Goal: Information Seeking & Learning: Find contact information

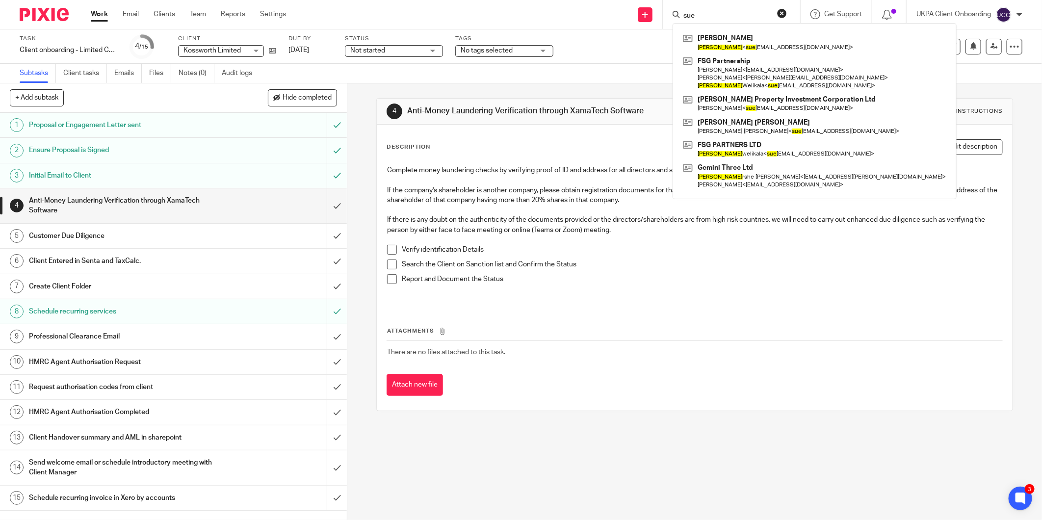
type input "sue"
click at [695, 15] on input "sue" at bounding box center [727, 16] width 88 height 9
click at [322, 259] on input "submit" at bounding box center [173, 261] width 347 height 25
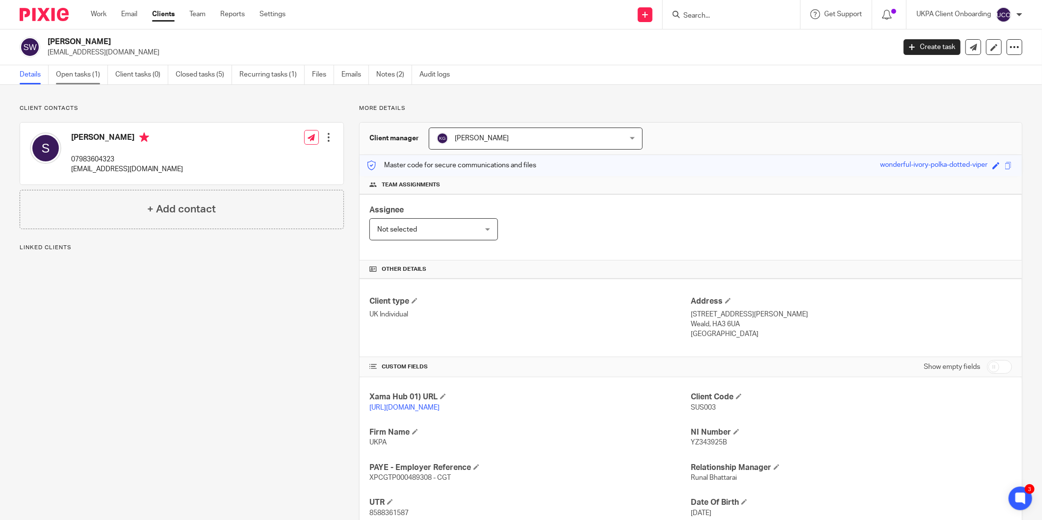
drag, startPoint x: 67, startPoint y: 62, endPoint x: 67, endPoint y: 71, distance: 8.8
click at [67, 62] on div "Sushilla Welikala suewelikala@gmail.com Create task Update from Companies House…" at bounding box center [521, 47] width 1042 height 36
click at [67, 75] on link "Open tasks (1)" at bounding box center [82, 74] width 52 height 19
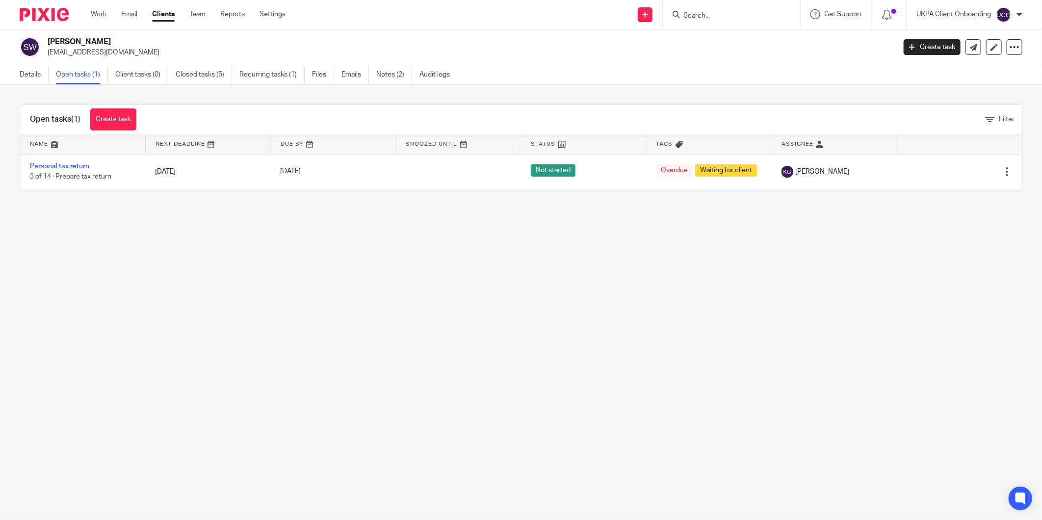
click at [219, 56] on p "[EMAIL_ADDRESS][DOMAIN_NAME]" at bounding box center [469, 53] width 842 height 10
click at [216, 75] on link "Closed tasks (5)" at bounding box center [204, 74] width 56 height 19
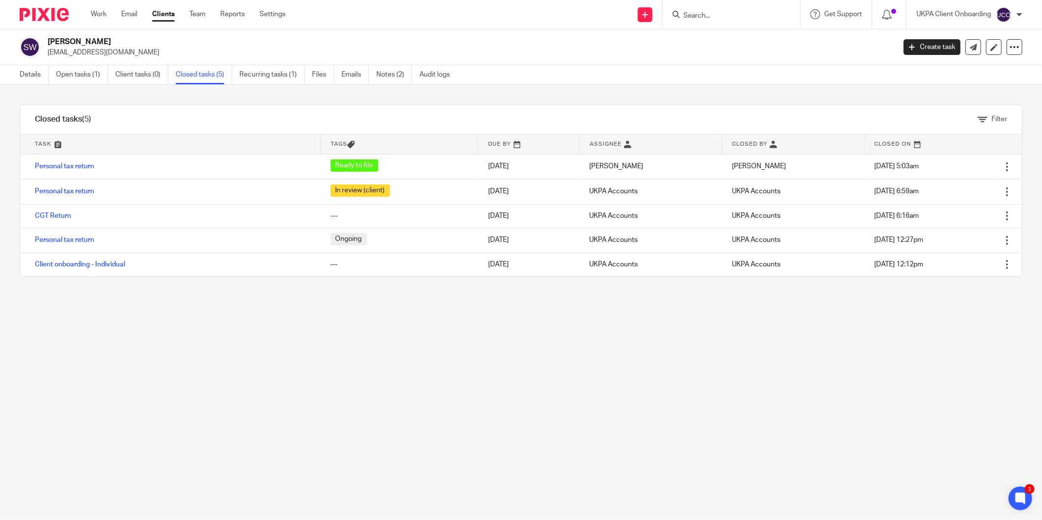
click at [102, 42] on h2 "Sushilla Welikala" at bounding box center [384, 42] width 673 height 10
copy h2 "Welikala"
click at [700, 20] on input "Search" at bounding box center [727, 16] width 88 height 9
paste input "Welikala"
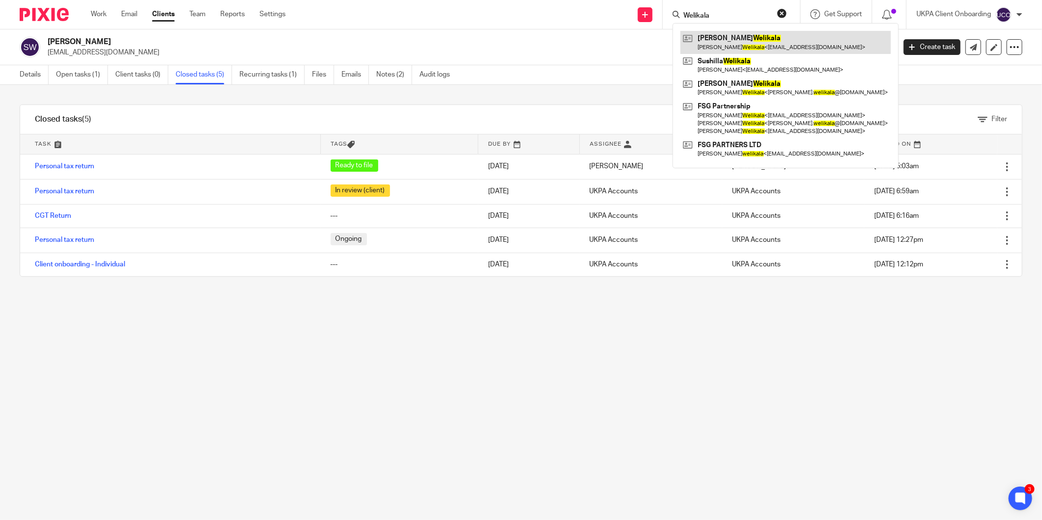
type input "Welikala"
click at [102, 53] on p "suewelikala@gmail.com" at bounding box center [469, 53] width 842 height 10
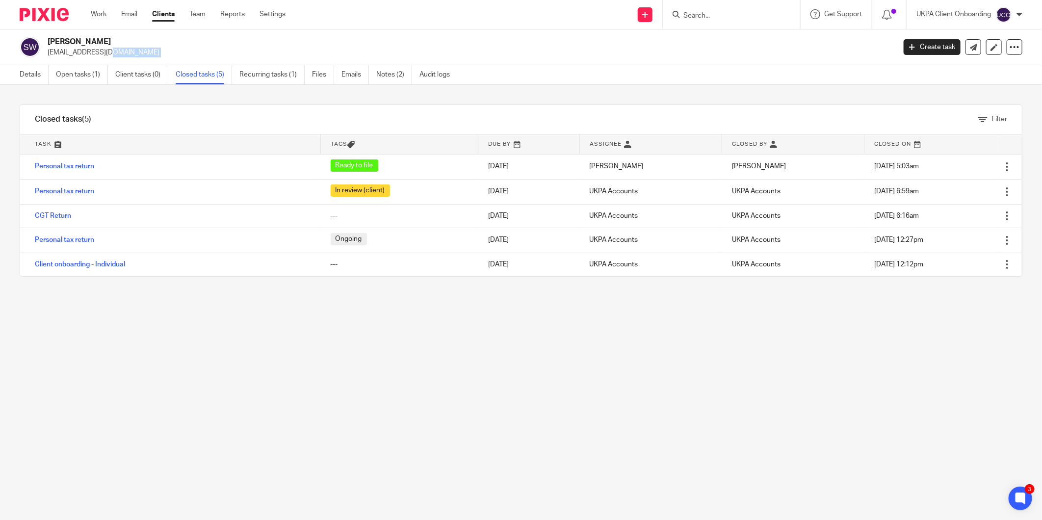
copy main "suewelikala@gmail.com Create task Update from Companies House Export data Merge…"
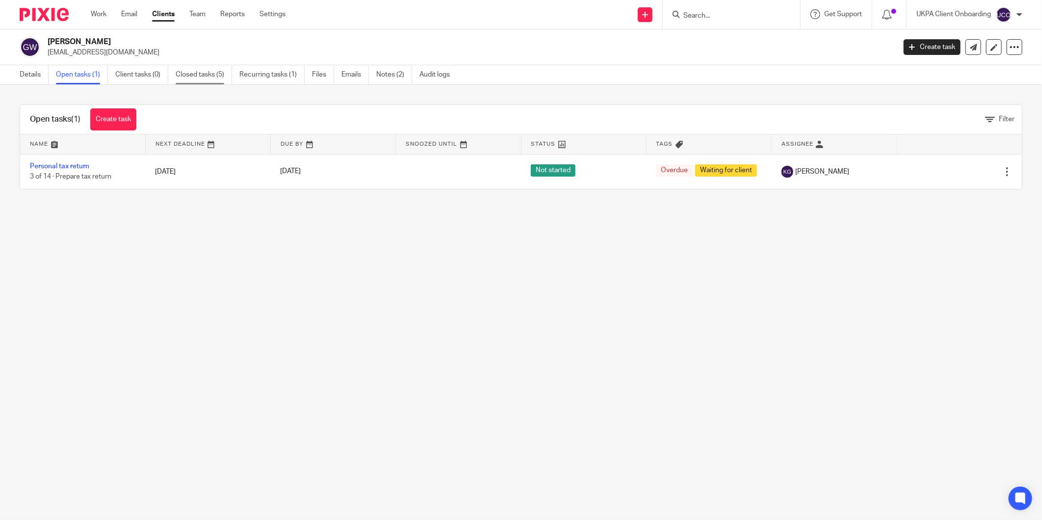
click at [182, 79] on link "Closed tasks (5)" at bounding box center [204, 74] width 56 height 19
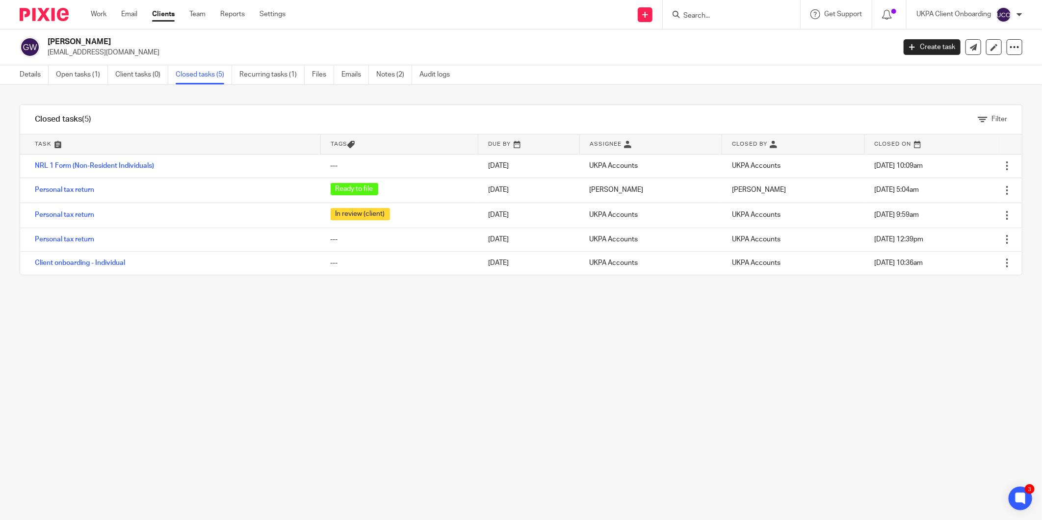
click at [99, 59] on div "[PERSON_NAME] [EMAIL_ADDRESS][DOMAIN_NAME] Create task Update from Companies Ho…" at bounding box center [521, 47] width 1042 height 36
copy main "[EMAIL_ADDRESS][DOMAIN_NAME] Create task Update from Companies House Export dat…"
click at [28, 77] on link "Details" at bounding box center [34, 74] width 29 height 19
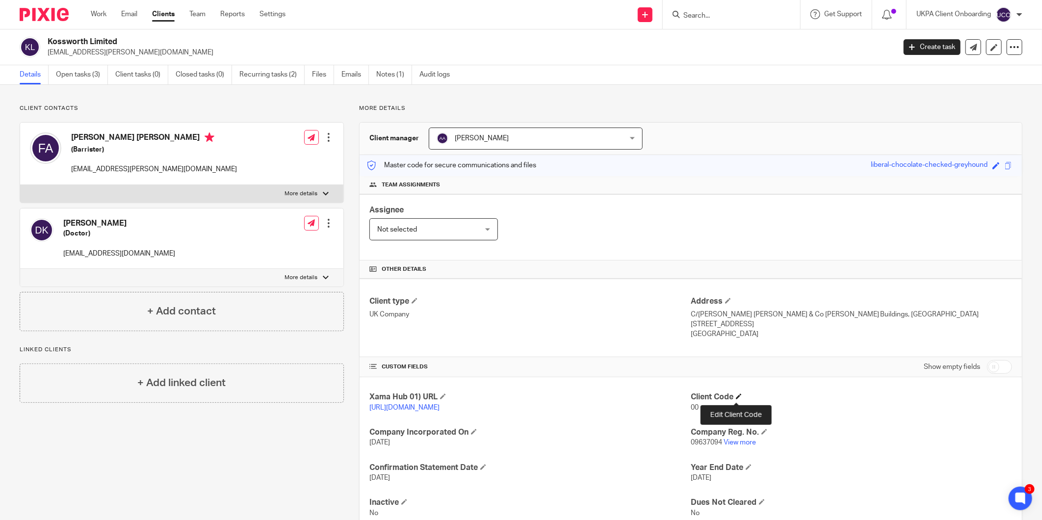
click at [736, 396] on span at bounding box center [739, 397] width 6 height 6
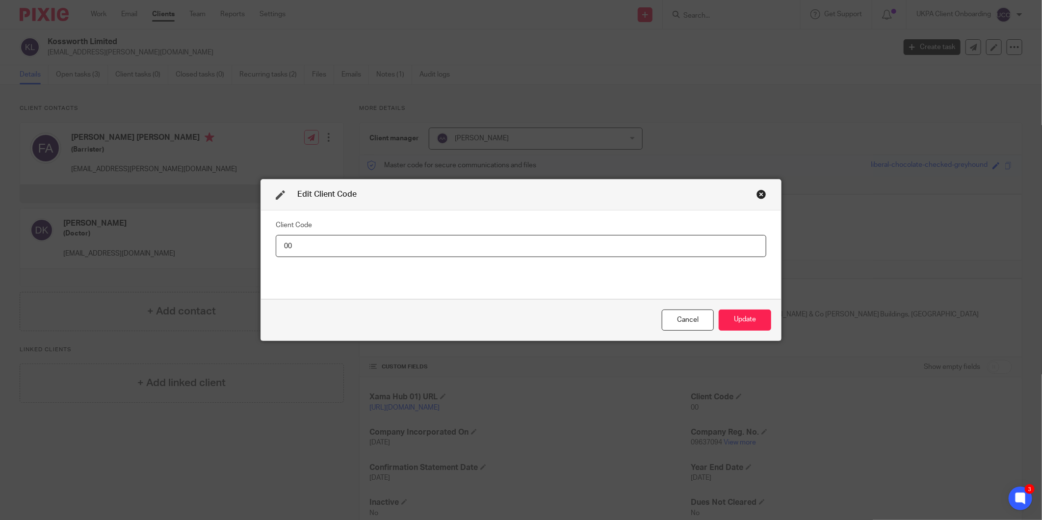
click at [689, 256] on input "00" at bounding box center [521, 246] width 491 height 22
type input "KOS001"
click at [748, 315] on button "Update" at bounding box center [745, 320] width 53 height 21
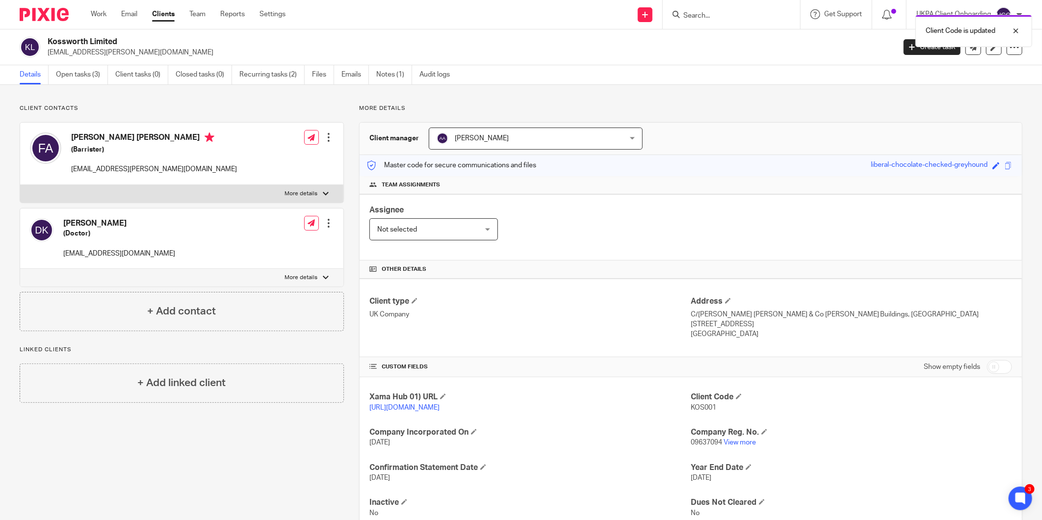
click at [704, 452] on div "Xama Hub 01) URL [URL][DOMAIN_NAME] Client Code KOS001 Company Incorporated On …" at bounding box center [691, 455] width 663 height 156
click at [704, 444] on span "09637094" at bounding box center [706, 442] width 31 height 7
click at [324, 134] on div at bounding box center [329, 138] width 10 height 10
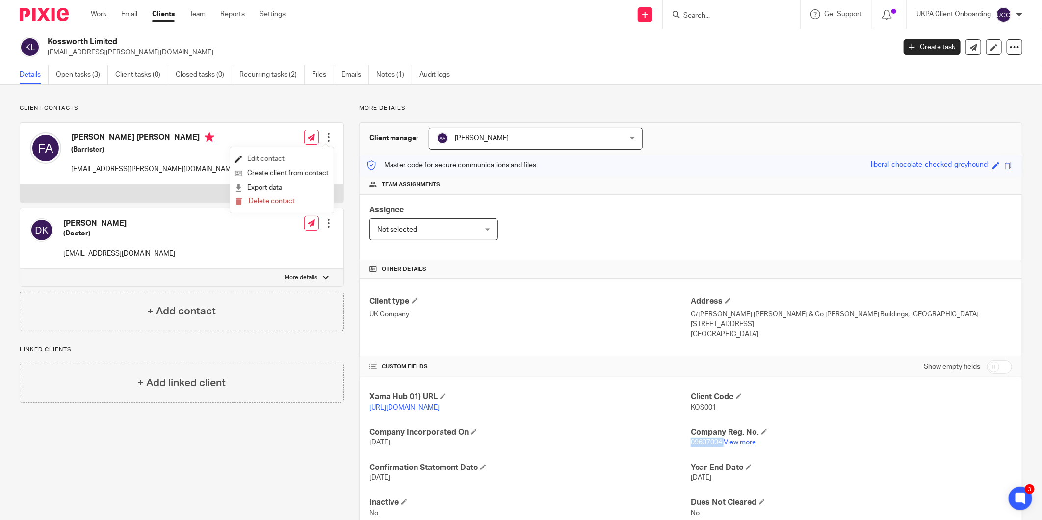
click at [258, 159] on link "Edit contact" at bounding box center [282, 159] width 94 height 14
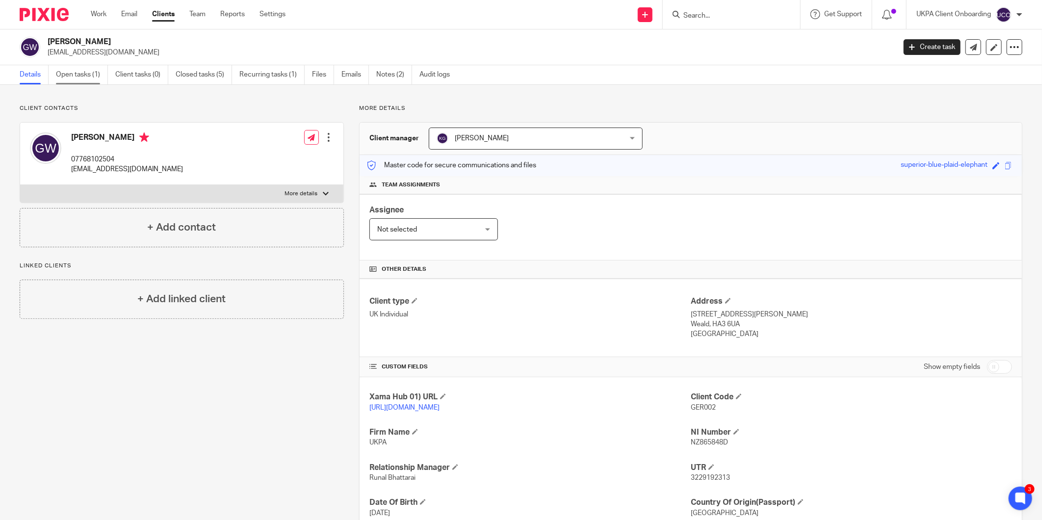
click at [81, 76] on link "Open tasks (1)" at bounding box center [82, 74] width 52 height 19
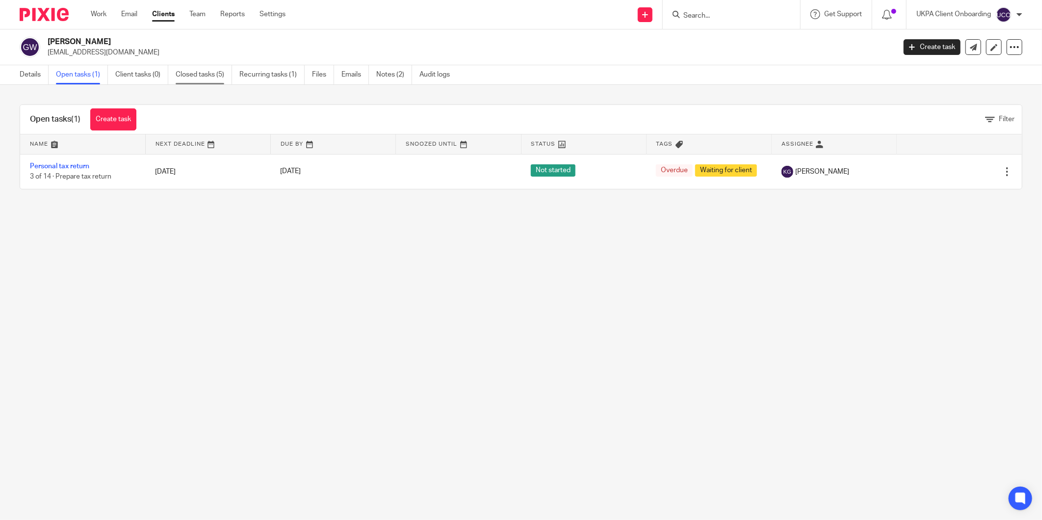
click at [195, 67] on link "Closed tasks (5)" at bounding box center [204, 74] width 56 height 19
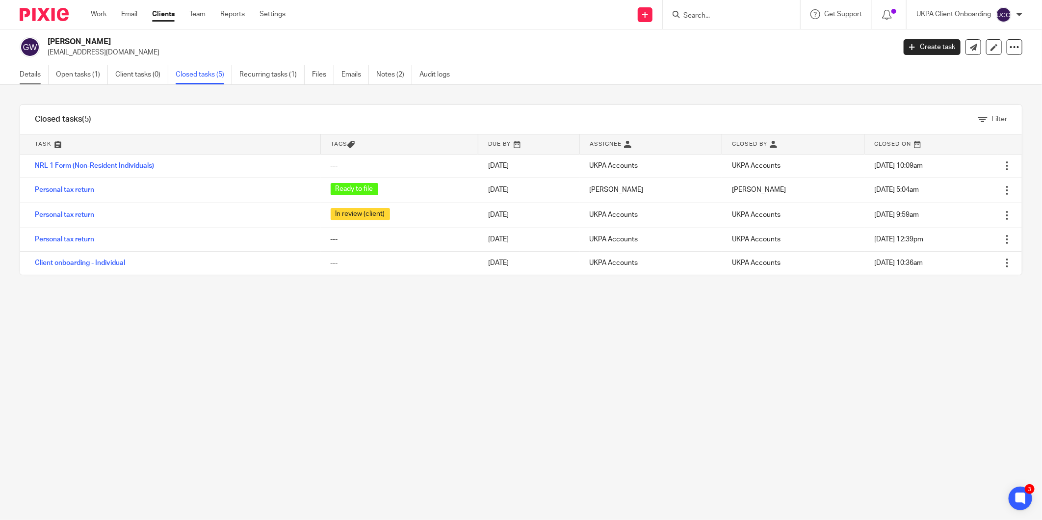
click at [37, 71] on link "Details" at bounding box center [34, 74] width 29 height 19
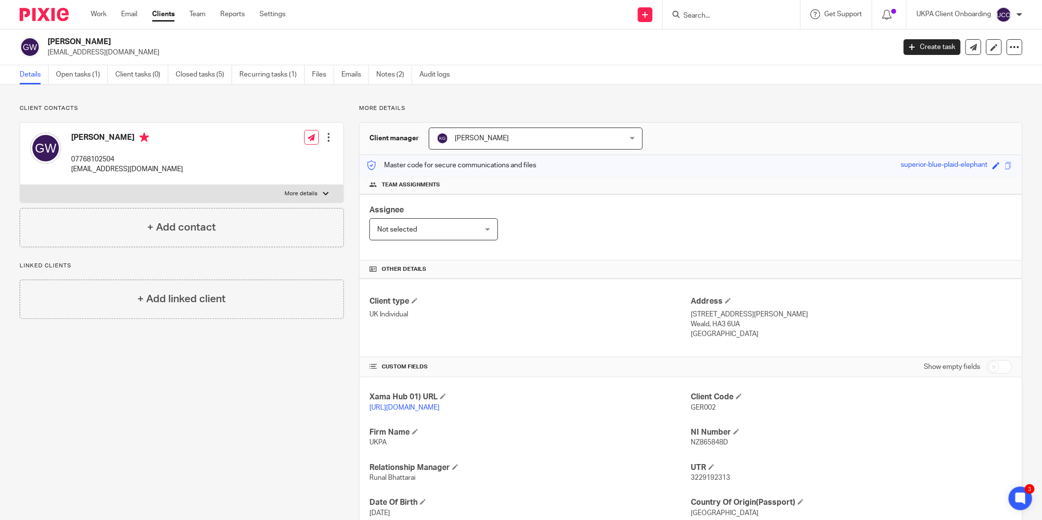
click at [701, 18] on input "Search" at bounding box center [727, 16] width 88 height 9
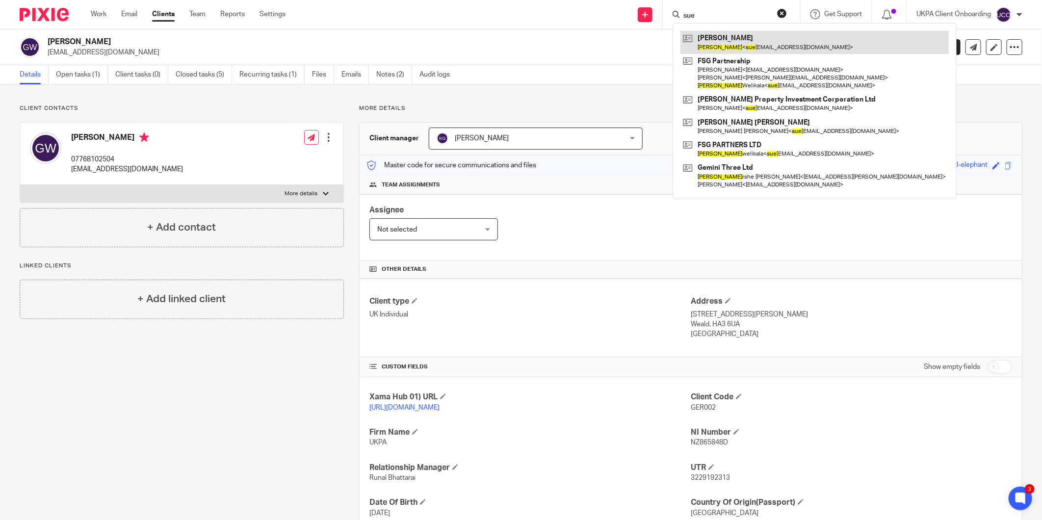
type input "sue"
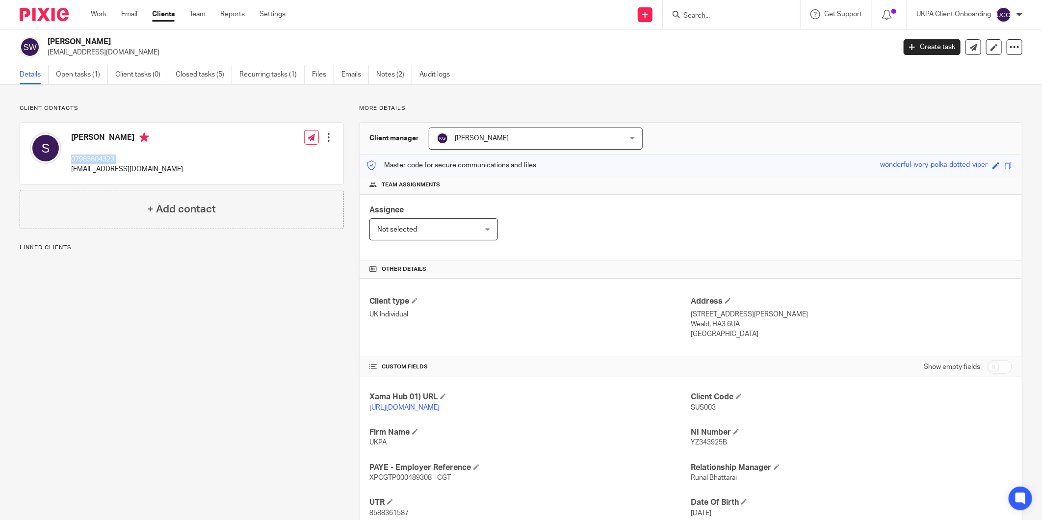
drag, startPoint x: 0, startPoint y: 0, endPoint x: 97, endPoint y: 163, distance: 189.9
click at [97, 163] on p "07983604323" at bounding box center [127, 160] width 112 height 10
click at [720, 12] on input "Search" at bounding box center [727, 16] width 88 height 9
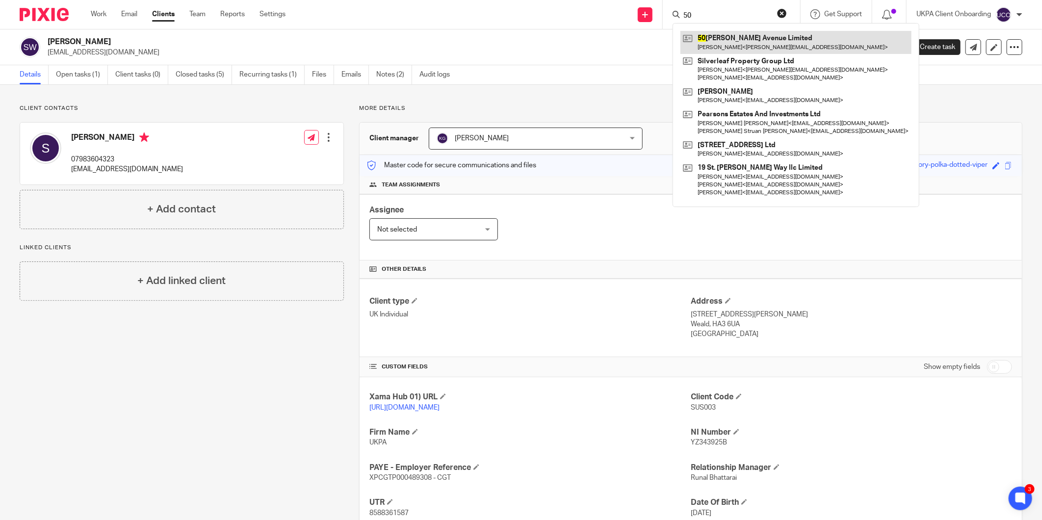
type input "50"
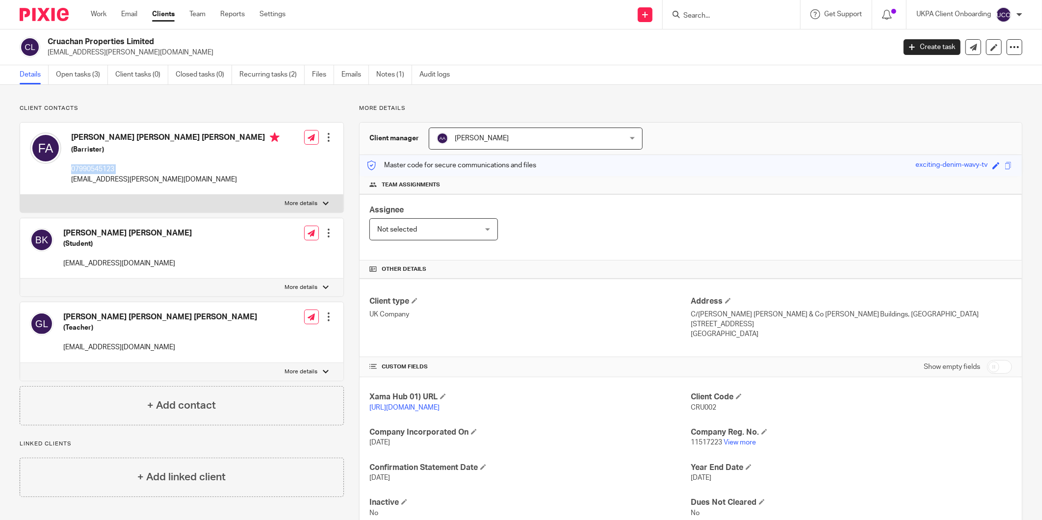
drag, startPoint x: 0, startPoint y: 0, endPoint x: 102, endPoint y: 164, distance: 193.1
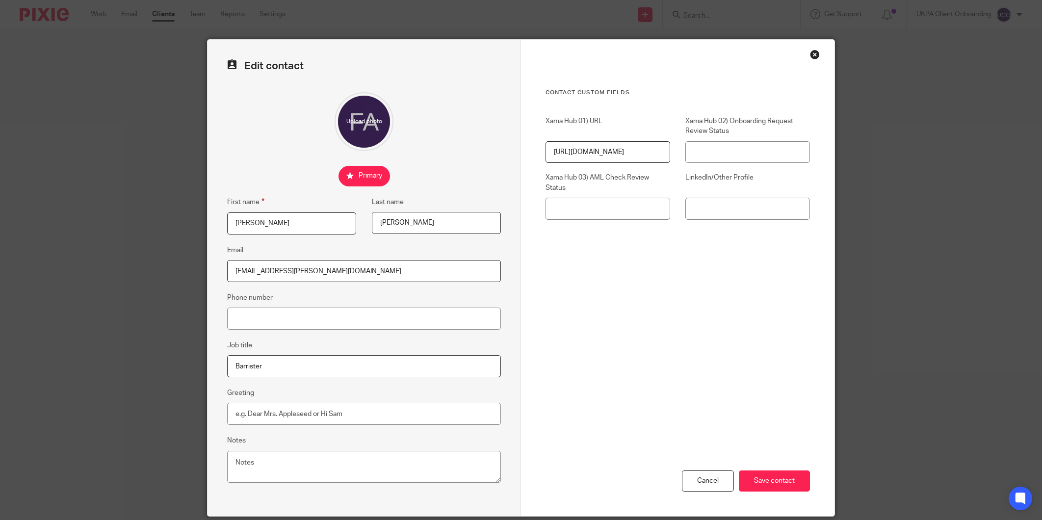
click at [272, 327] on input "Phone number" at bounding box center [364, 319] width 274 height 22
type input "07990545123"
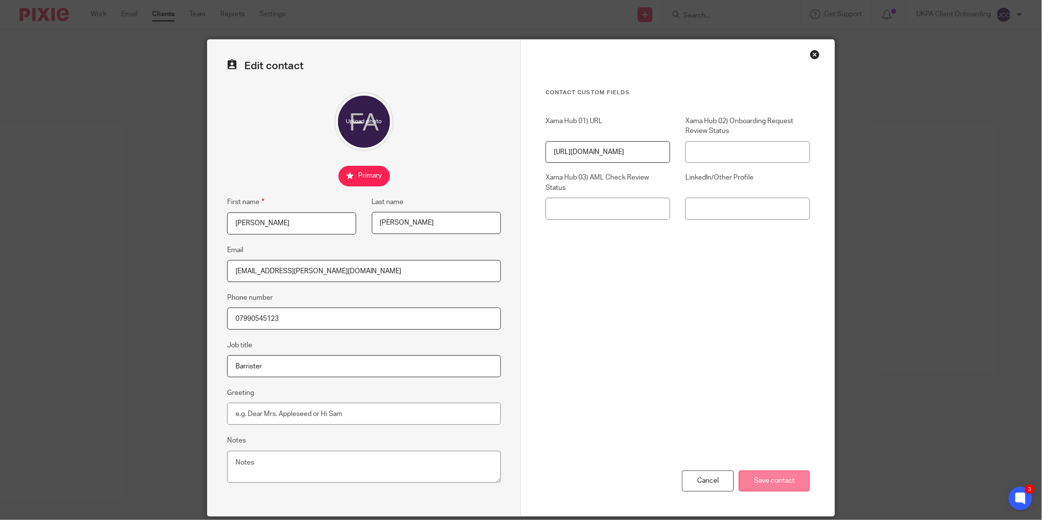
click at [781, 482] on input "Save contact" at bounding box center [774, 481] width 71 height 21
click at [762, 484] on input "Save contact" at bounding box center [774, 481] width 71 height 21
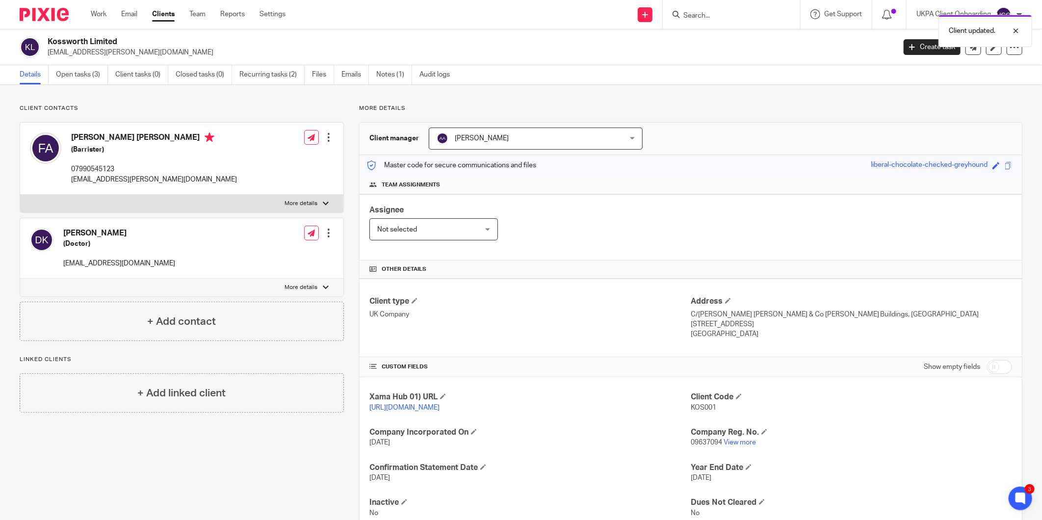
click at [101, 174] on p "07990545123" at bounding box center [154, 169] width 166 height 10
copy p "07990545123"
click at [92, 181] on p "[EMAIL_ADDRESS][PERSON_NAME][DOMAIN_NAME]" at bounding box center [154, 180] width 166 height 10
click at [94, 180] on p "[EMAIL_ADDRESS][PERSON_NAME][DOMAIN_NAME]" at bounding box center [154, 180] width 166 height 10
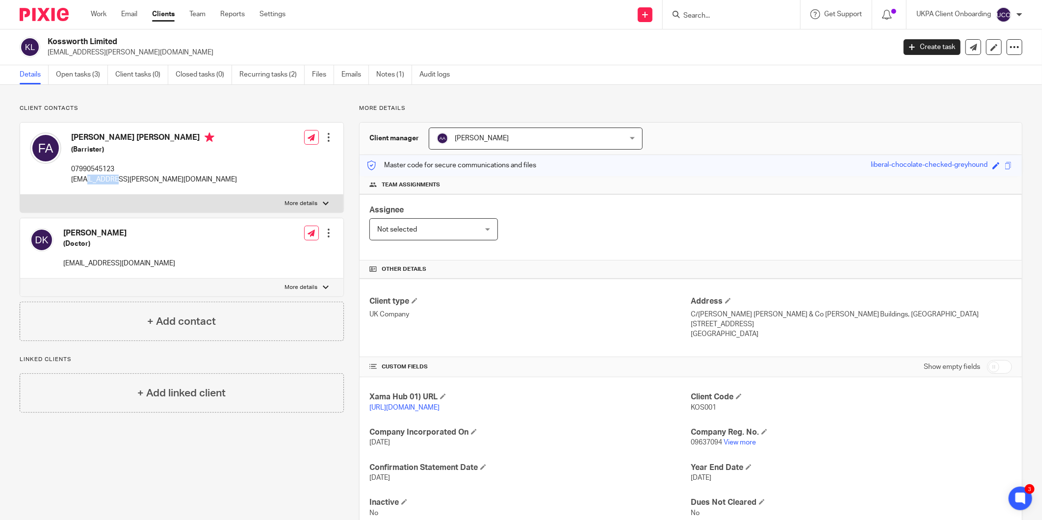
click at [94, 180] on p "[EMAIL_ADDRESS][PERSON_NAME][DOMAIN_NAME]" at bounding box center [154, 180] width 166 height 10
click at [99, 190] on div "[PERSON_NAME] [PERSON_NAME] (Barrister) 07990545123 [EMAIL_ADDRESS][PERSON_NAME…" at bounding box center [181, 159] width 323 height 72
click at [105, 172] on p "07990545123" at bounding box center [154, 169] width 166 height 10
click at [106, 174] on p "07990545123" at bounding box center [154, 169] width 166 height 10
drag, startPoint x: 106, startPoint y: 174, endPoint x: 102, endPoint y: 178, distance: 5.2
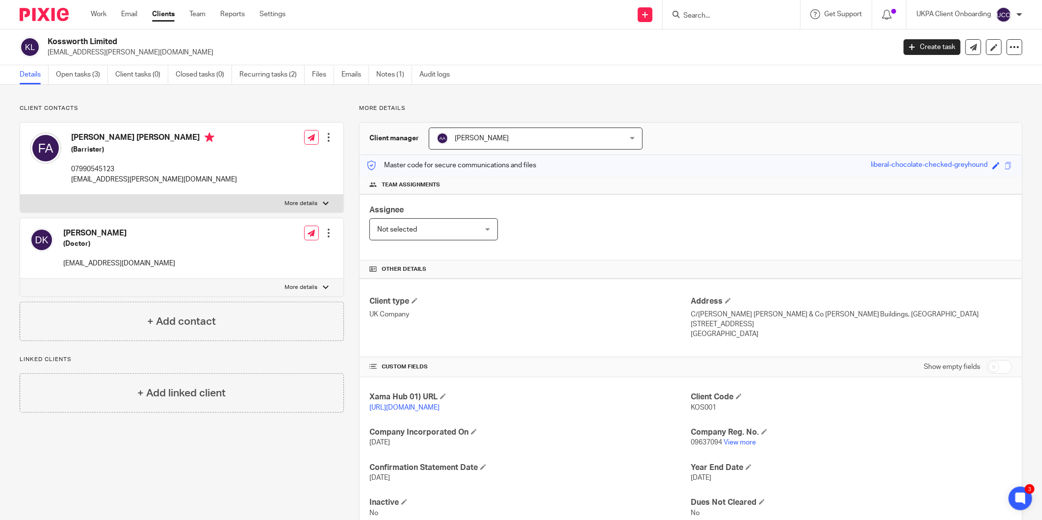
click at [102, 178] on p "[EMAIL_ADDRESS][PERSON_NAME][DOMAIN_NAME]" at bounding box center [154, 180] width 166 height 10
click at [103, 179] on p "[EMAIL_ADDRESS][PERSON_NAME][DOMAIN_NAME]" at bounding box center [154, 180] width 166 height 10
copy div "[EMAIL_ADDRESS][PERSON_NAME][DOMAIN_NAME]"
click at [73, 40] on h2 "Kossworth Limited" at bounding box center [384, 42] width 673 height 10
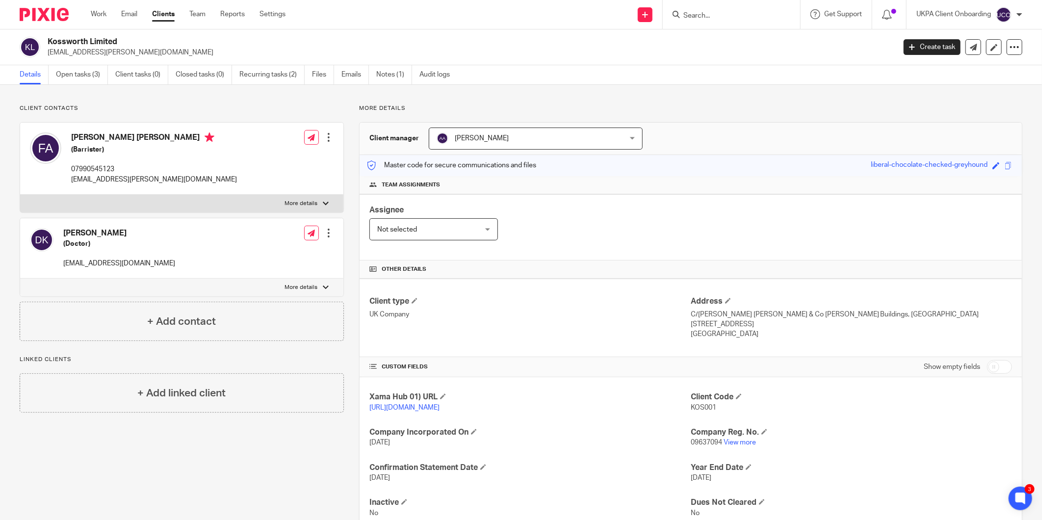
click at [73, 40] on h2 "Kossworth Limited" at bounding box center [384, 42] width 673 height 10
copy div "Kossworth Limited"
click at [697, 448] on p "09637094 View more" at bounding box center [851, 443] width 321 height 10
copy p "09637094"
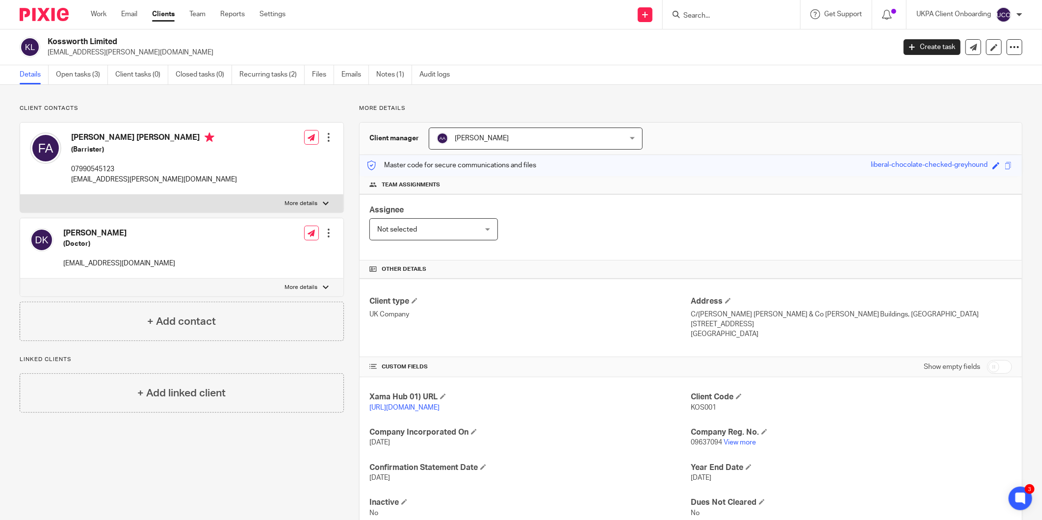
click at [691, 309] on div "Address C/[PERSON_NAME] [PERSON_NAME] & Co [PERSON_NAME] Buildings, [GEOGRAPHIC…" at bounding box center [851, 317] width 321 height 43
copy div "C/[PERSON_NAME] [PERSON_NAME] & Co [PERSON_NAME] Buildings, [GEOGRAPHIC_DATA]"
click at [691, 319] on p "C/O Sandison Easson & Co Rex Buildings, Alderley Road" at bounding box center [851, 315] width 321 height 10
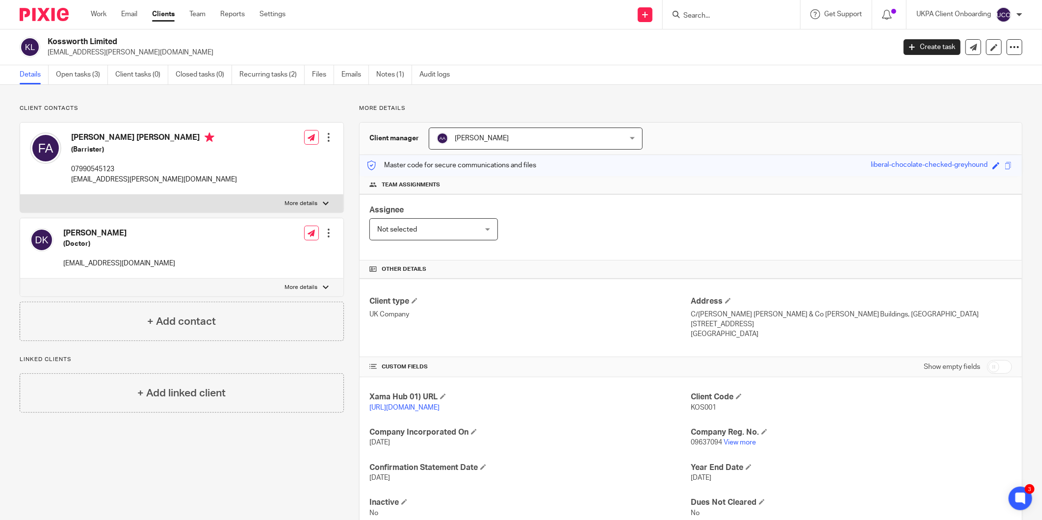
click at [691, 321] on p "Wilmslow, SK9 1HY" at bounding box center [851, 324] width 321 height 10
copy p "Wilmslow"
drag, startPoint x: 747, startPoint y: 322, endPoint x: 718, endPoint y: 328, distance: 29.9
click at [718, 328] on p "Wilmslow, SK9 1HY" at bounding box center [851, 324] width 321 height 10
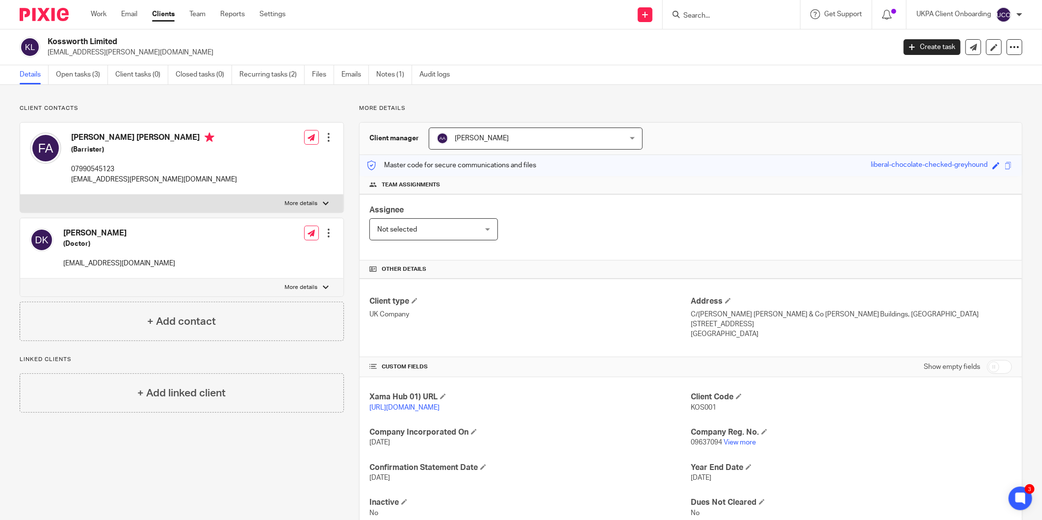
copy p "SK9 1HY"
click at [117, 176] on p "fka.ashworth@gmail.com" at bounding box center [154, 180] width 166 height 10
click at [117, 177] on p "fka.ashworth@gmail.com" at bounding box center [154, 180] width 166 height 10
copy div "fka.ashworth@gmail.com"
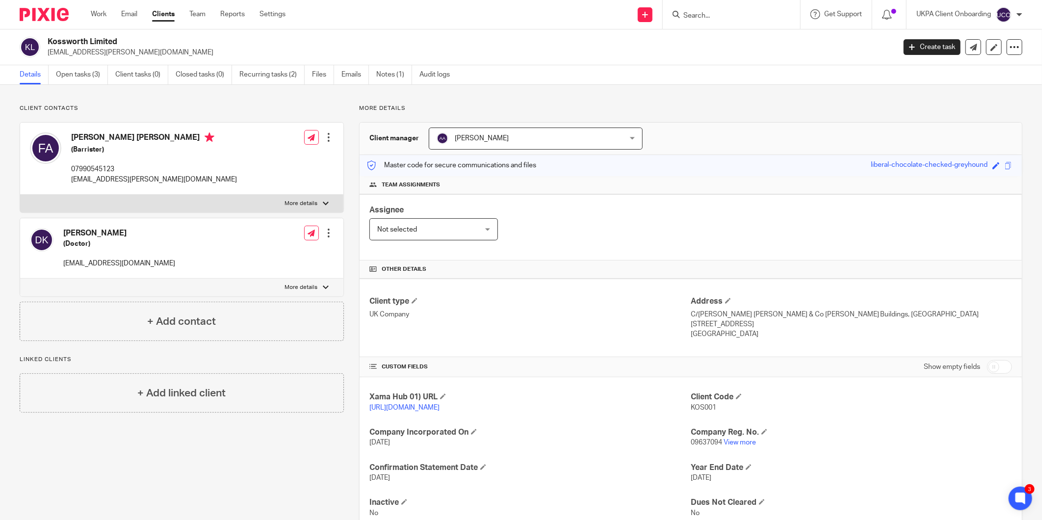
click at [116, 267] on p "konradkoss@yahoo.com" at bounding box center [119, 264] width 112 height 10
copy div "konradkoss@yahoo.com"
click at [80, 167] on p "07990545123" at bounding box center [154, 169] width 166 height 10
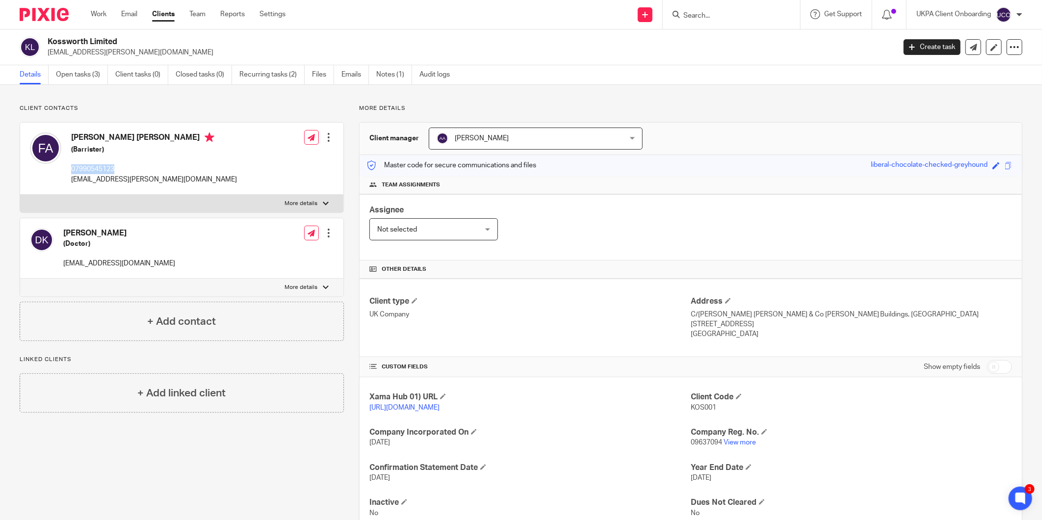
click at [80, 167] on p "07990545123" at bounding box center [154, 169] width 166 height 10
copy p "07990545123"
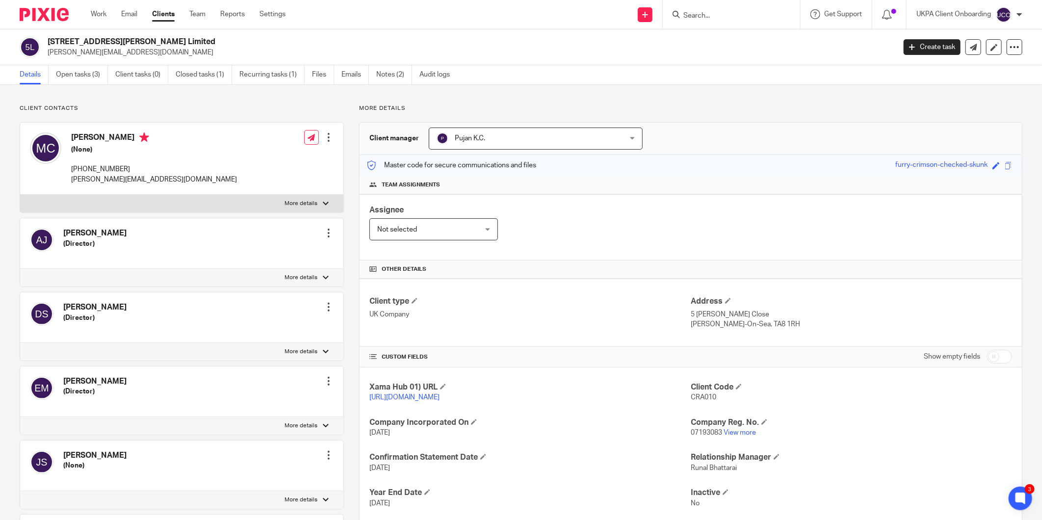
click at [77, 54] on p "m.cabrelli@hotmail.co.uk" at bounding box center [469, 53] width 842 height 10
drag, startPoint x: 77, startPoint y: 54, endPoint x: 100, endPoint y: 169, distance: 117.1
click at [100, 169] on p "+44 780 464 8353" at bounding box center [154, 169] width 166 height 10
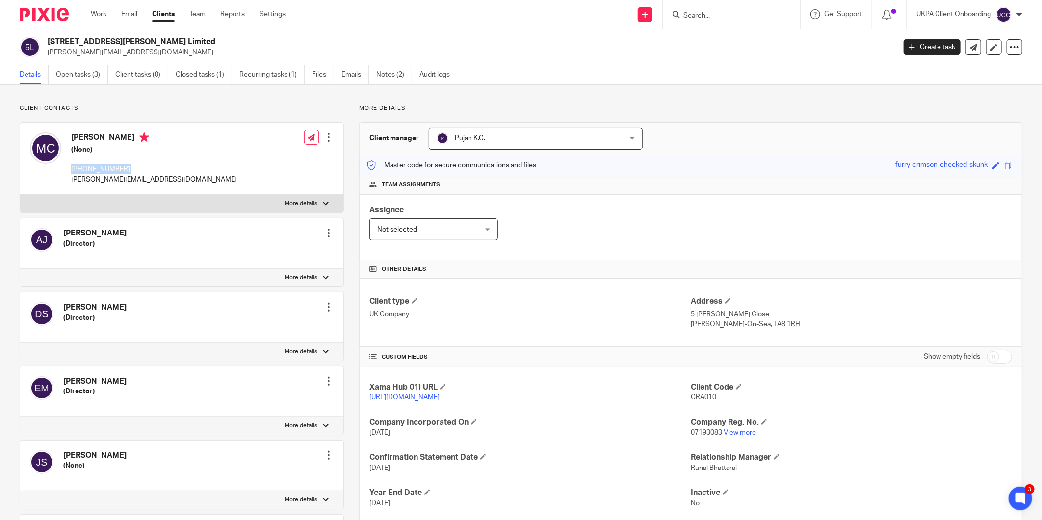
click at [100, 169] on p "+44 780 464 8353" at bounding box center [154, 169] width 166 height 10
copy div "+44 780 464 8353"
click at [459, 322] on div "Client type UK Company" at bounding box center [530, 312] width 321 height 33
click at [689, 12] on input "Search" at bounding box center [727, 16] width 88 height 9
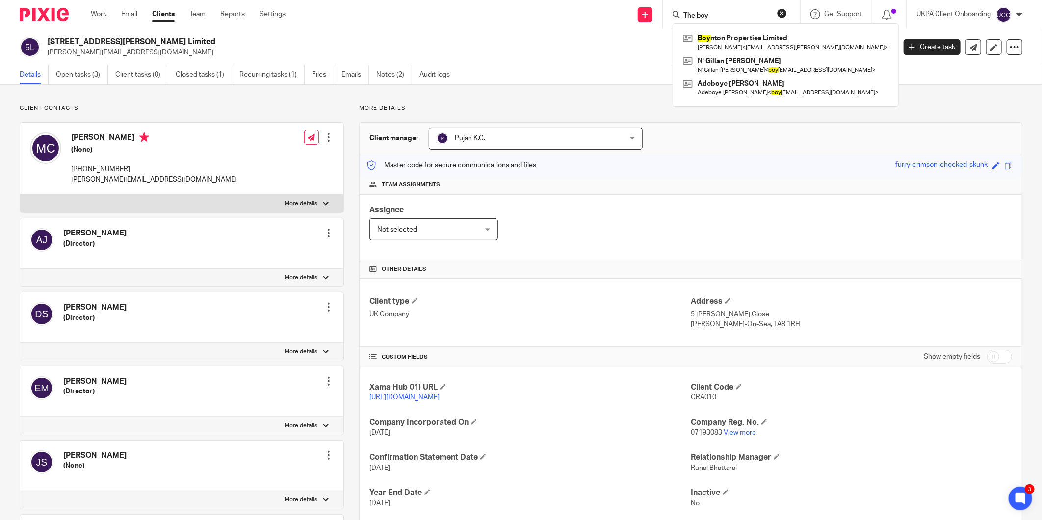
type input "The boy"
drag, startPoint x: 737, startPoint y: 24, endPoint x: 728, endPoint y: 39, distance: 18.3
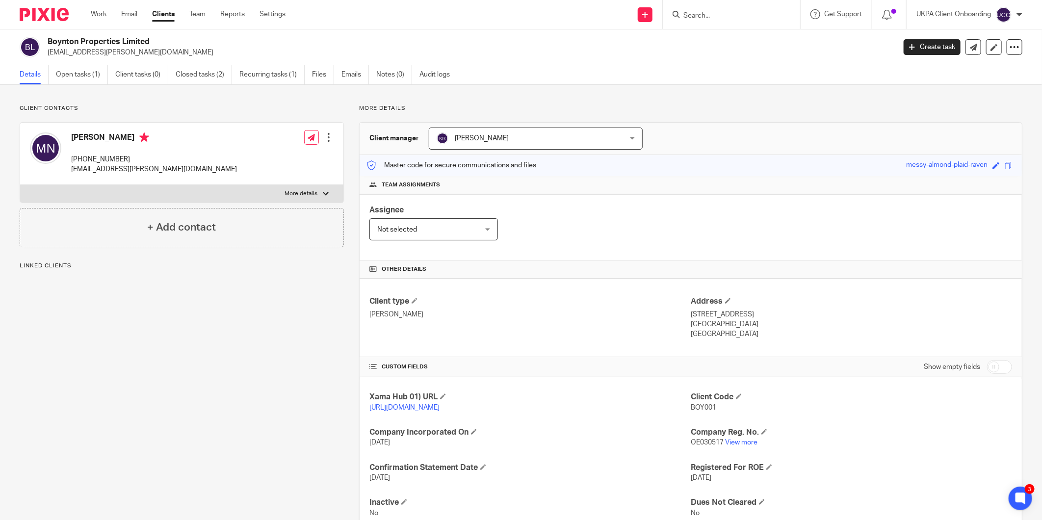
drag, startPoint x: 719, startPoint y: 316, endPoint x: 717, endPoint y: 343, distance: 26.6
click at [717, 343] on div "Client type [PERSON_NAME] Address [STREET_ADDRESS] [GEOGRAPHIC_DATA] [GEOGRAPHI…" at bounding box center [691, 318] width 663 height 79
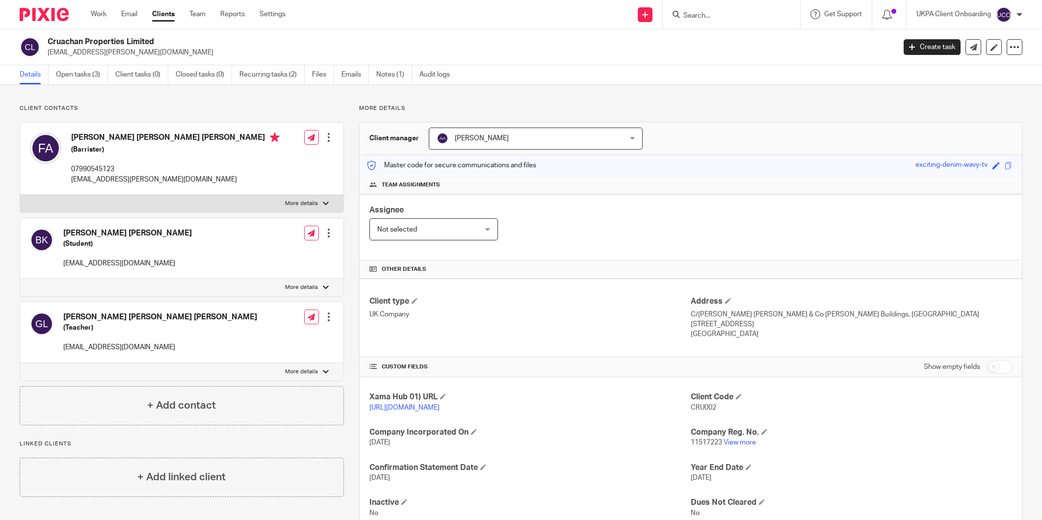
click at [698, 13] on input "Search" at bounding box center [727, 16] width 88 height 9
type input "[PERSON_NAME][EMAIL_ADDRESS][DOMAIN_NAME]"
click button "submit" at bounding box center [0, 0] width 0 height 0
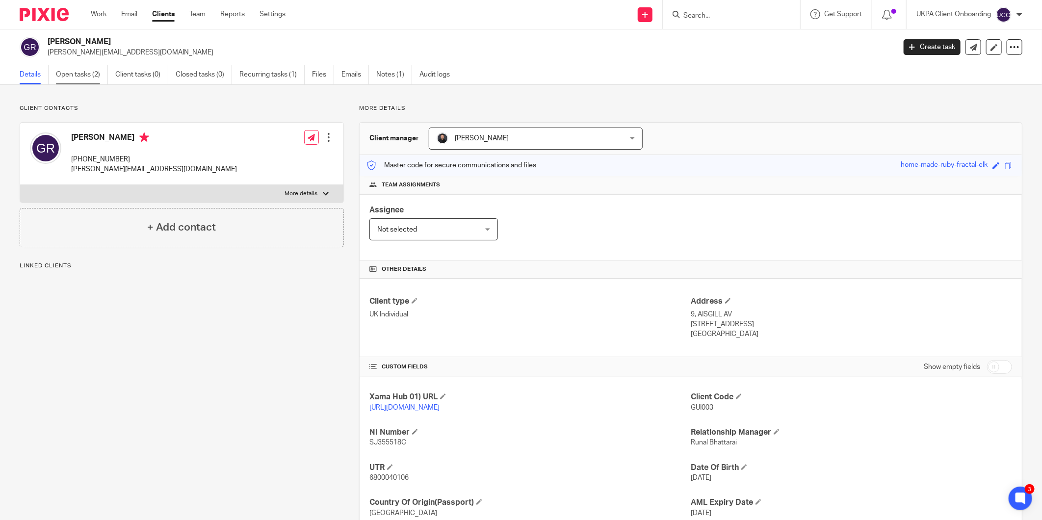
click at [73, 68] on link "Open tasks (2)" at bounding box center [82, 74] width 52 height 19
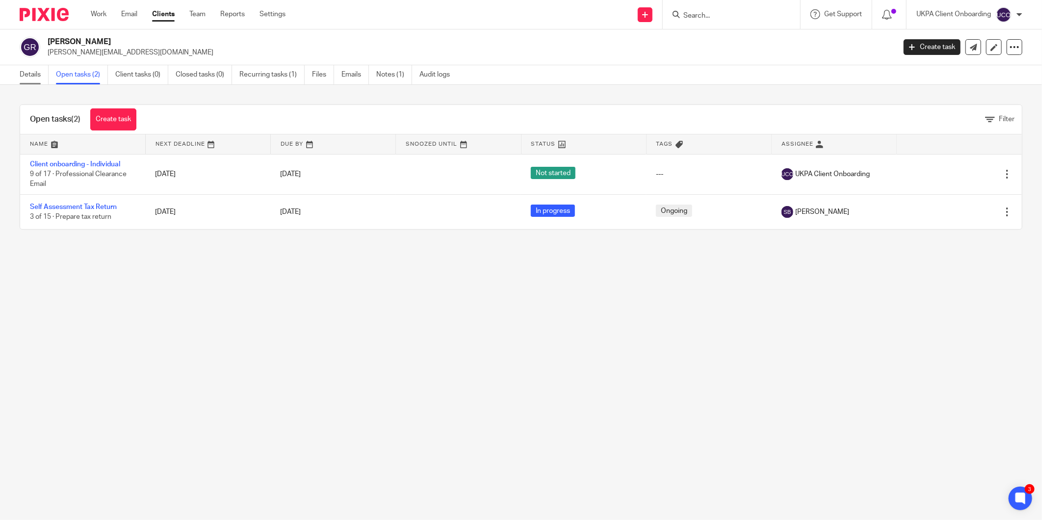
click at [37, 72] on link "Details" at bounding box center [34, 74] width 29 height 19
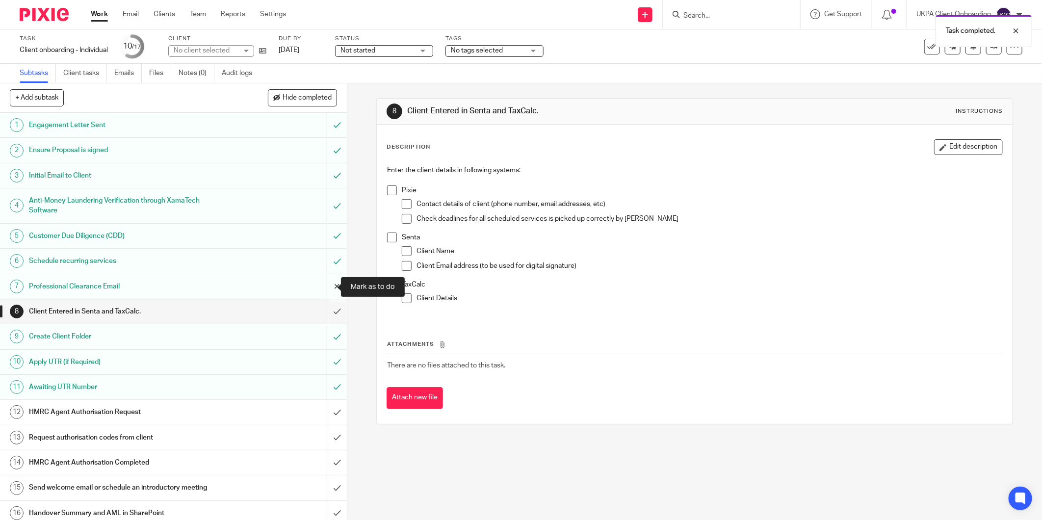
click at [325, 284] on input "submit" at bounding box center [173, 286] width 347 height 25
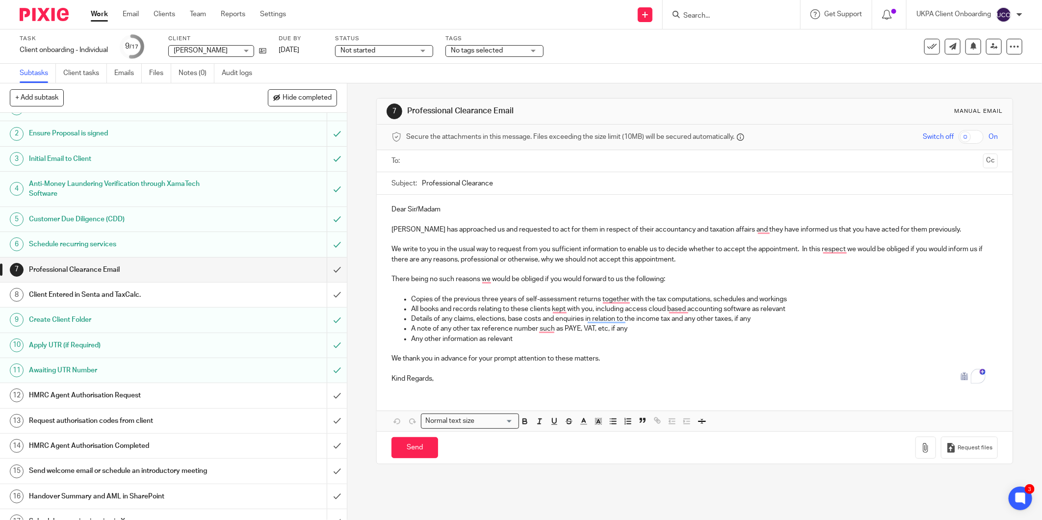
scroll to position [32, 0]
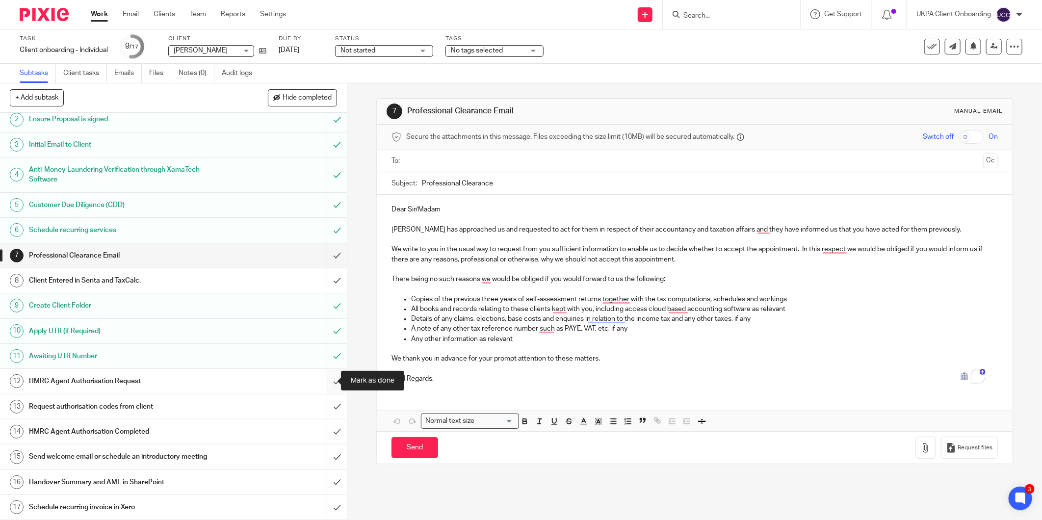
click at [325, 379] on input "submit" at bounding box center [173, 381] width 347 height 25
click at [327, 405] on input "submit" at bounding box center [173, 407] width 347 height 25
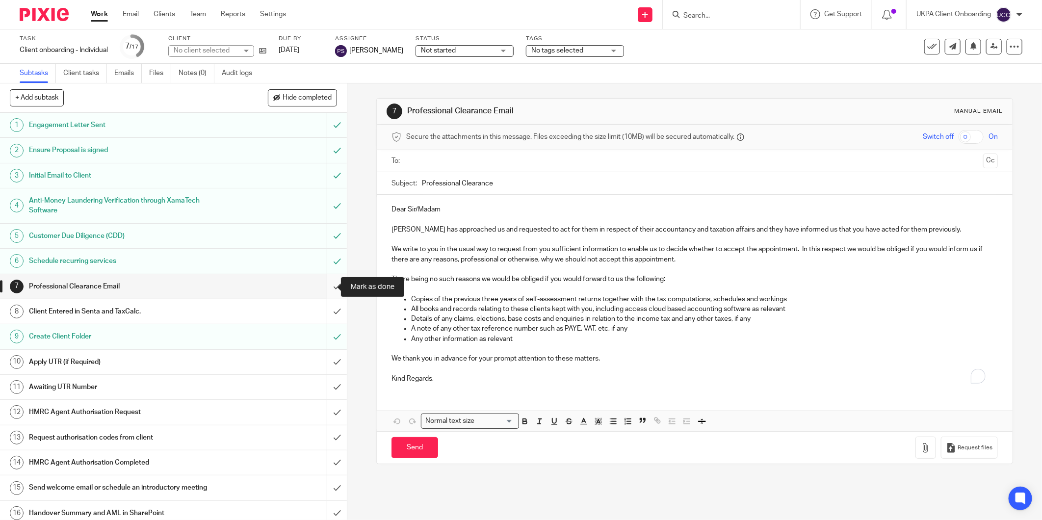
click at [323, 291] on input "submit" at bounding box center [173, 286] width 347 height 25
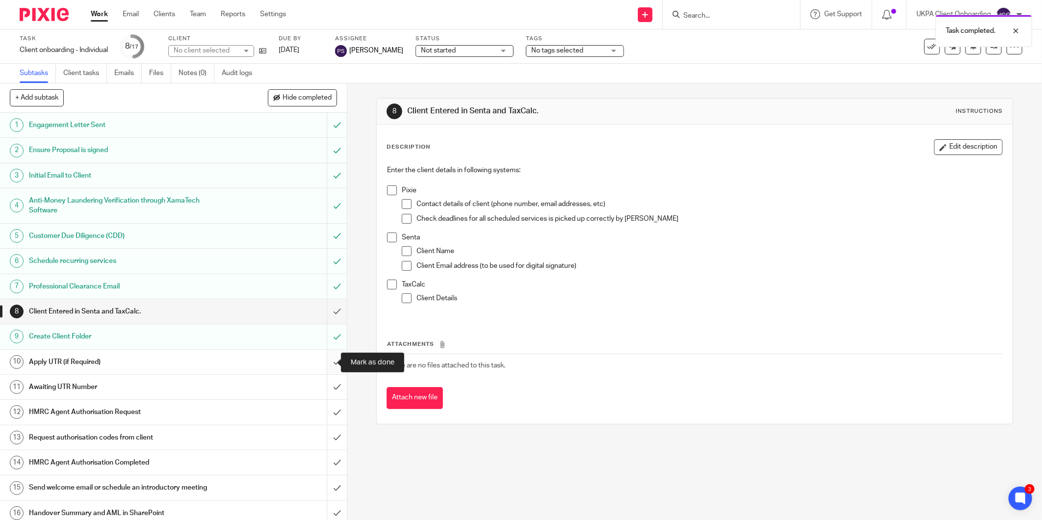
click at [326, 362] on input "submit" at bounding box center [173, 362] width 347 height 25
click at [325, 384] on input "submit" at bounding box center [173, 387] width 347 height 25
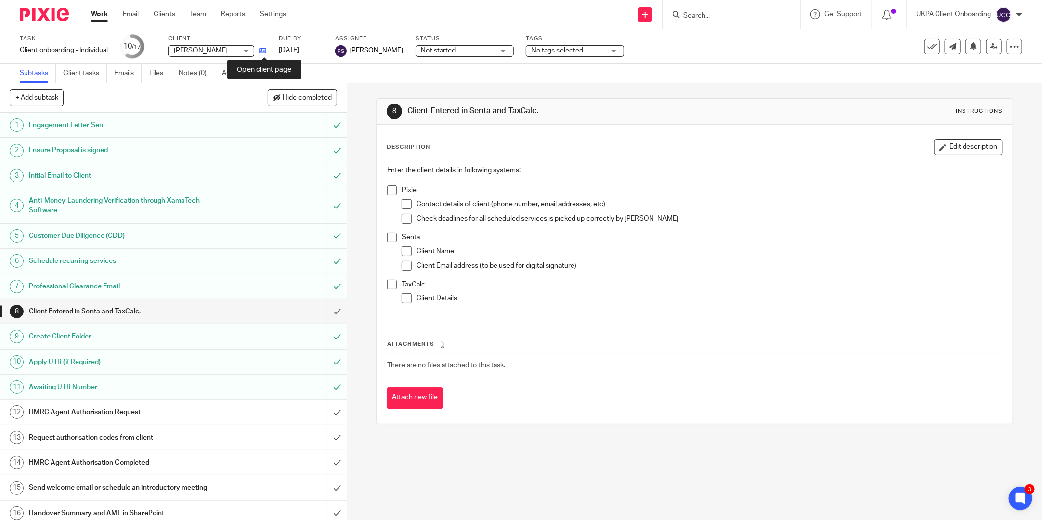
click at [261, 52] on icon at bounding box center [262, 50] width 7 height 7
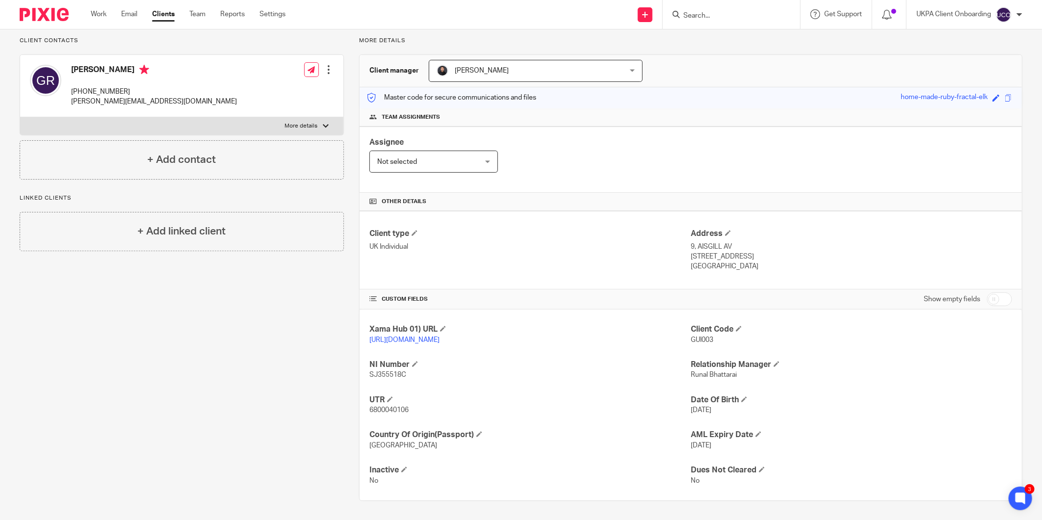
scroll to position [69, 0]
click at [394, 410] on span "6800040106" at bounding box center [389, 409] width 39 height 7
copy span "6800040106"
click at [79, 92] on p "[PHONE_NUMBER]" at bounding box center [154, 91] width 166 height 10
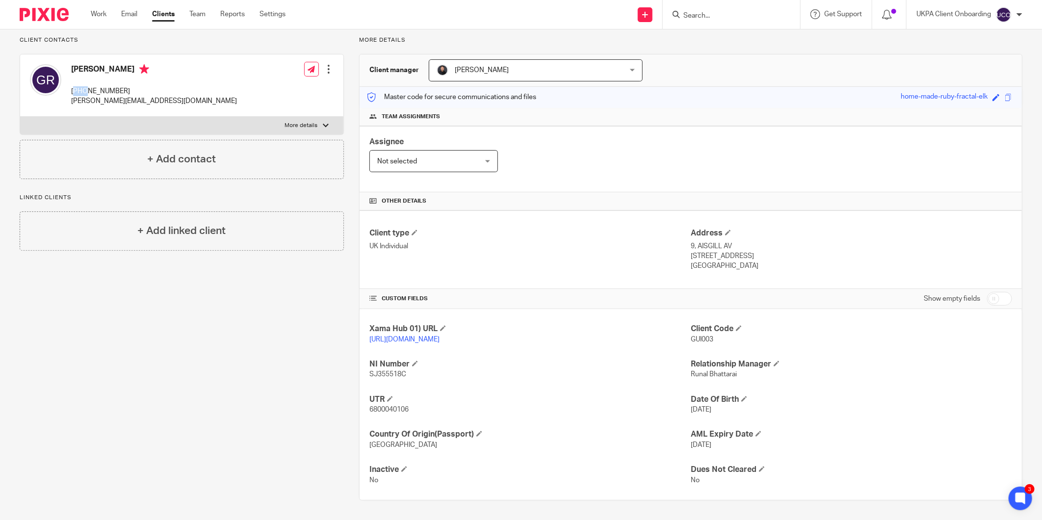
click at [79, 92] on p "[PHONE_NUMBER]" at bounding box center [154, 91] width 166 height 10
copy div "[PHONE_NUMBER]"
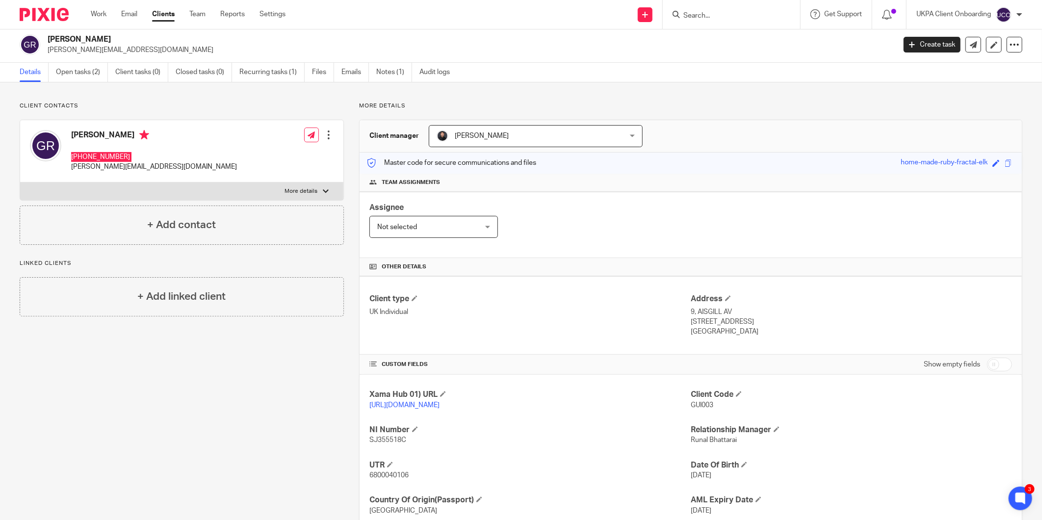
scroll to position [0, 0]
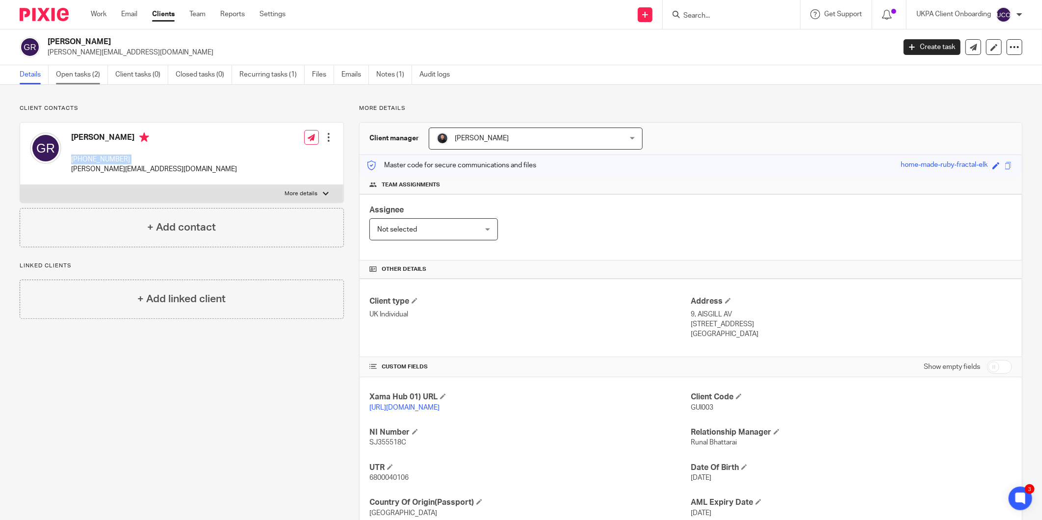
click at [104, 80] on link "Open tasks (2)" at bounding box center [82, 74] width 52 height 19
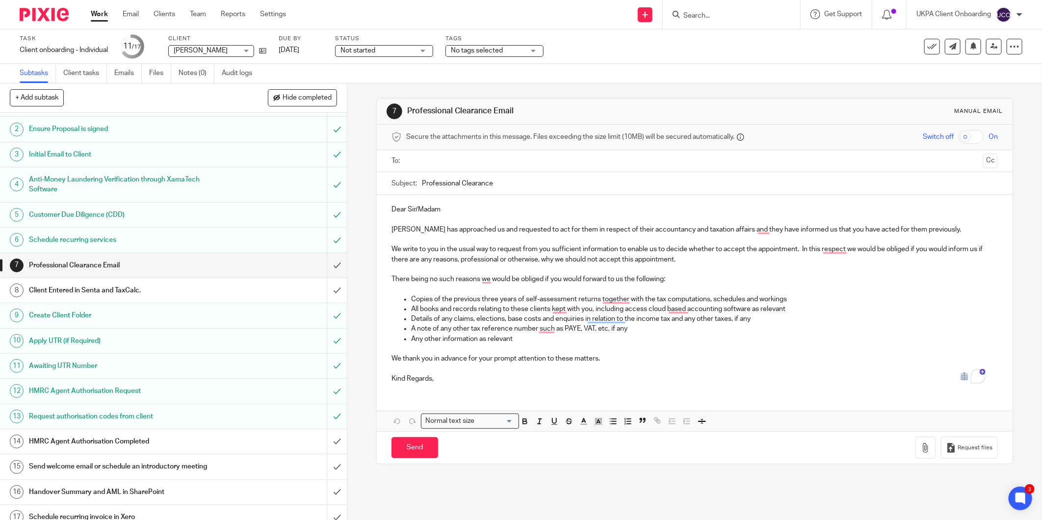
scroll to position [32, 0]
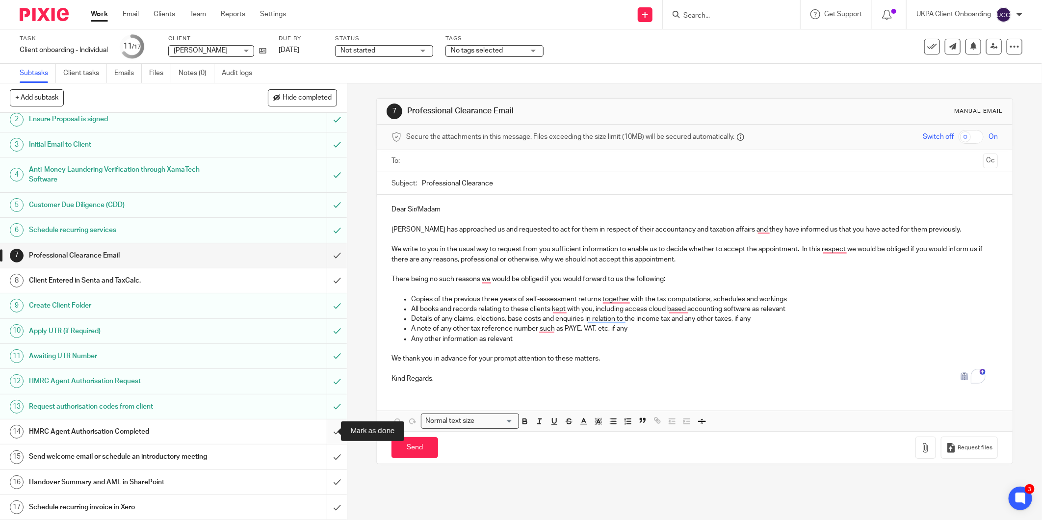
click at [324, 430] on input "submit" at bounding box center [173, 432] width 347 height 25
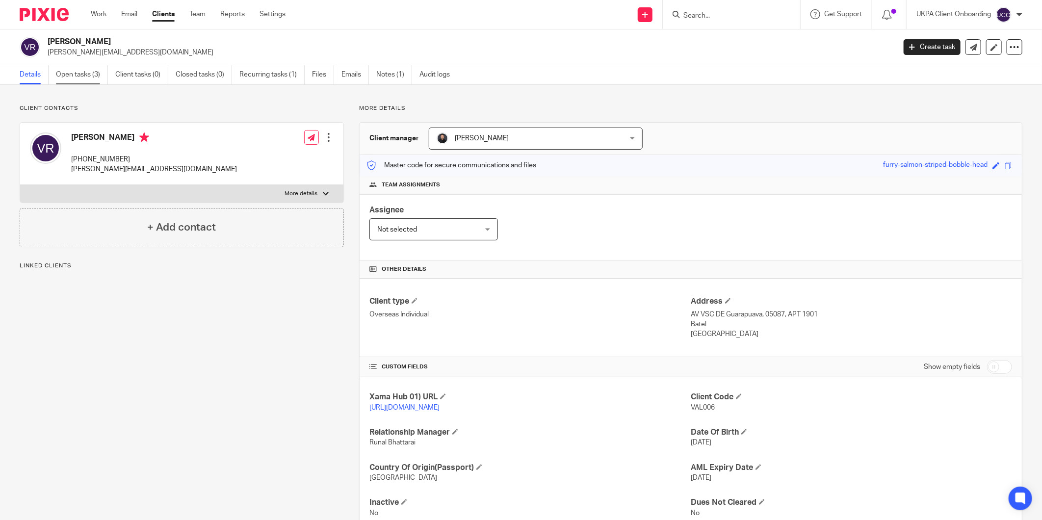
click at [71, 81] on link "Open tasks (3)" at bounding box center [82, 74] width 52 height 19
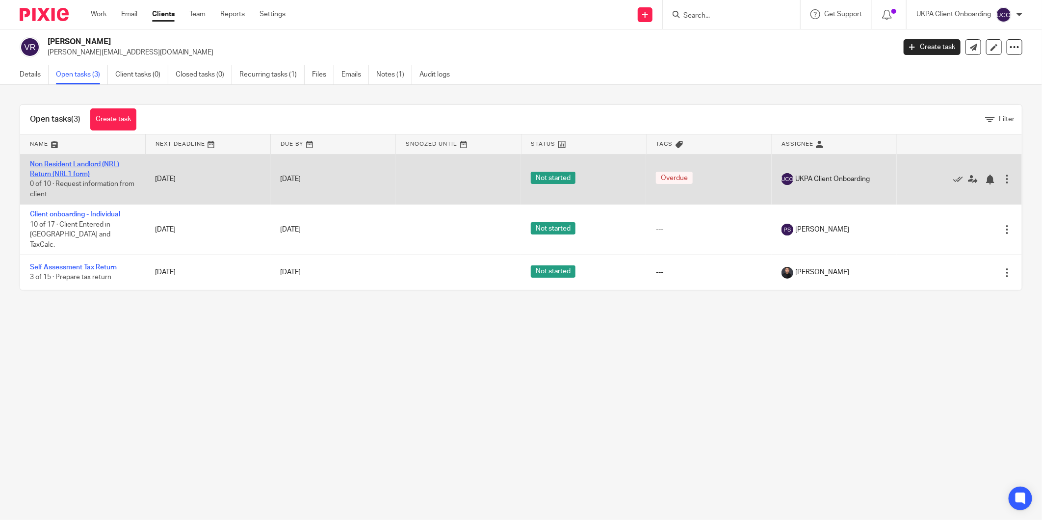
drag, startPoint x: 0, startPoint y: 0, endPoint x: 72, endPoint y: 167, distance: 181.6
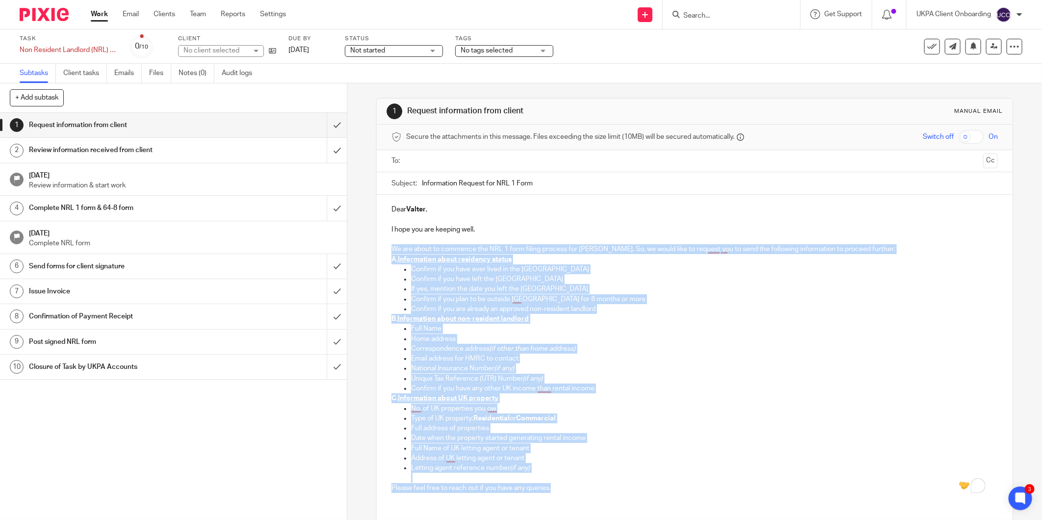
drag, startPoint x: 389, startPoint y: 249, endPoint x: 563, endPoint y: 495, distance: 301.1
click at [563, 496] on div "Dear [PERSON_NAME] , I hope you are keeping well. We are about to commence the …" at bounding box center [695, 348] width 636 height 306
copy div "Lo ips dolor si ametcons adi ELI 8 sedd eiusmo tempori utl Etdolo Magnaa. En, a…"
click at [322, 125] on input "submit" at bounding box center [173, 125] width 347 height 25
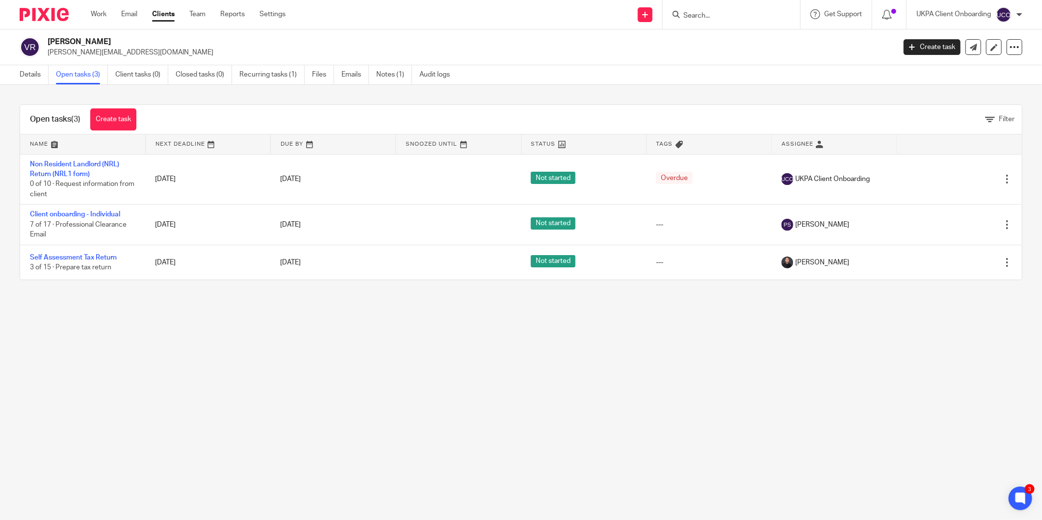
click at [683, 13] on input "Search" at bounding box center [727, 16] width 88 height 9
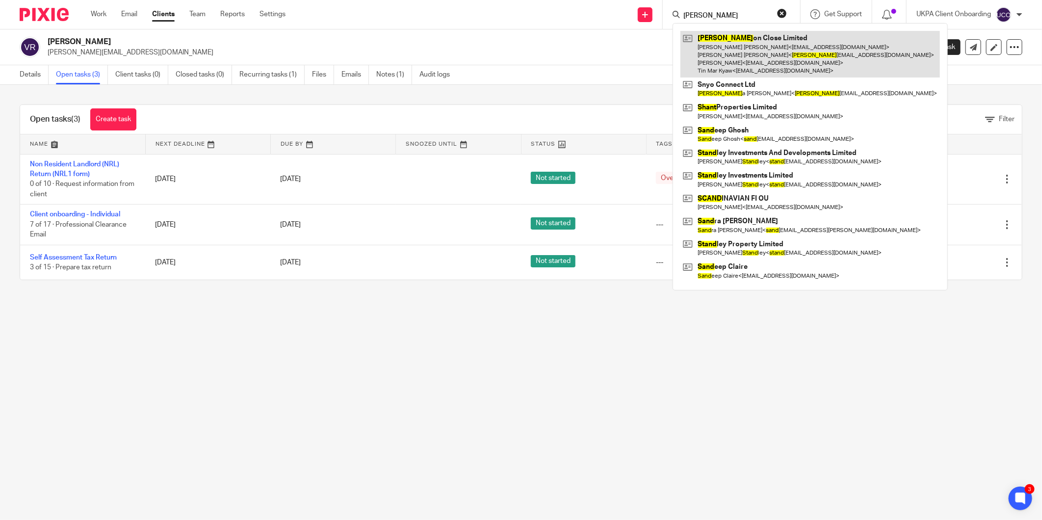
type input "[PERSON_NAME]"
click at [744, 47] on link at bounding box center [811, 54] width 260 height 47
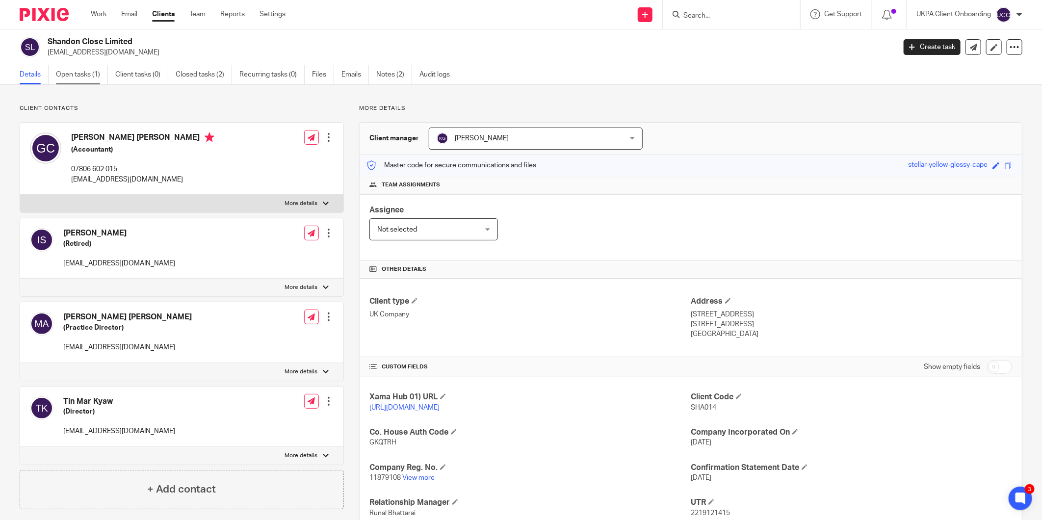
click at [74, 79] on link "Open tasks (1)" at bounding box center [82, 74] width 52 height 19
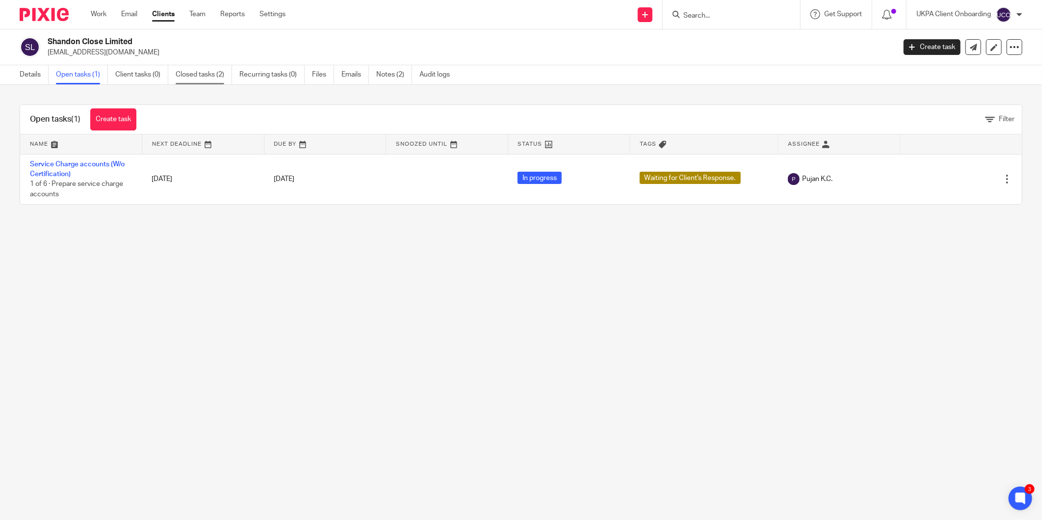
click at [218, 74] on link "Closed tasks (2)" at bounding box center [204, 74] width 56 height 19
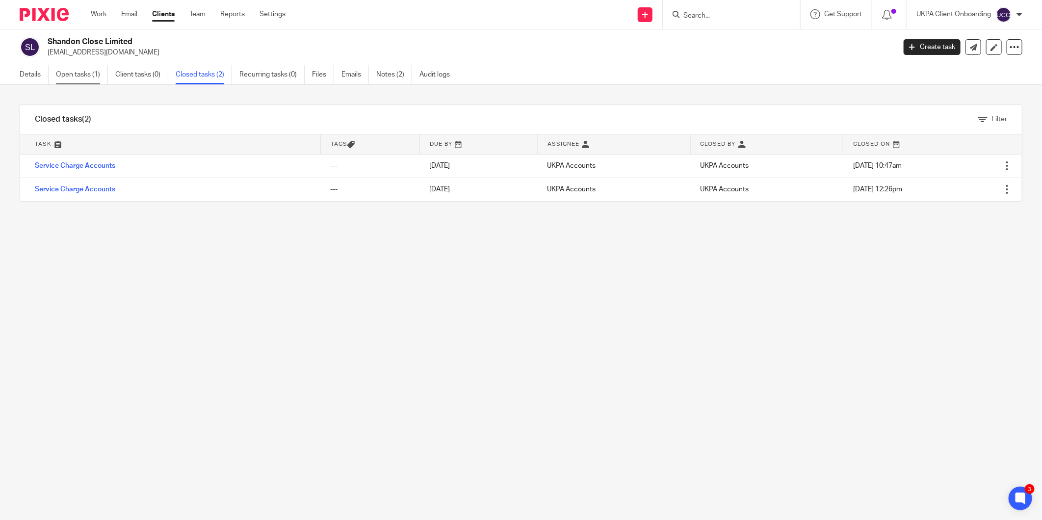
click at [67, 72] on link "Open tasks (1)" at bounding box center [82, 74] width 52 height 19
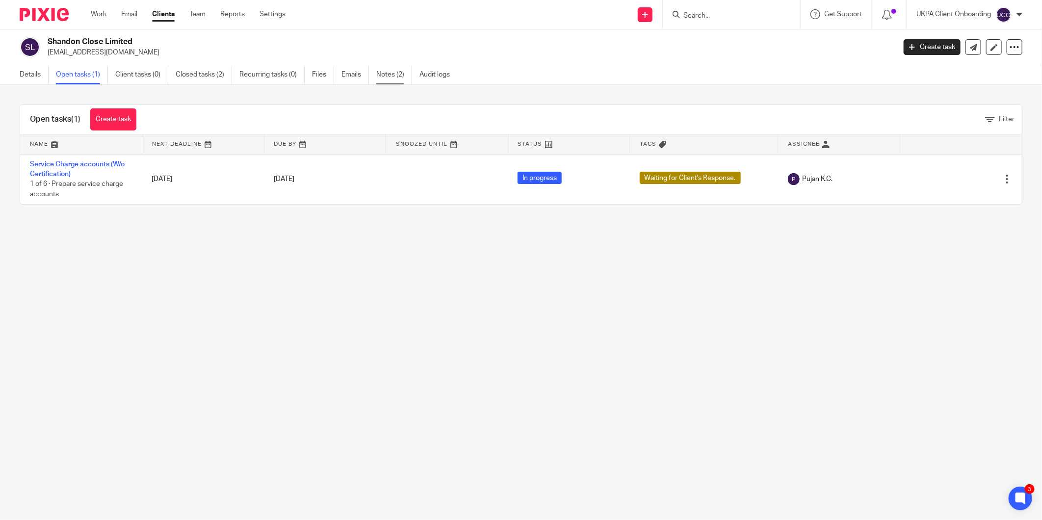
click at [384, 76] on link "Notes (2)" at bounding box center [394, 74] width 36 height 19
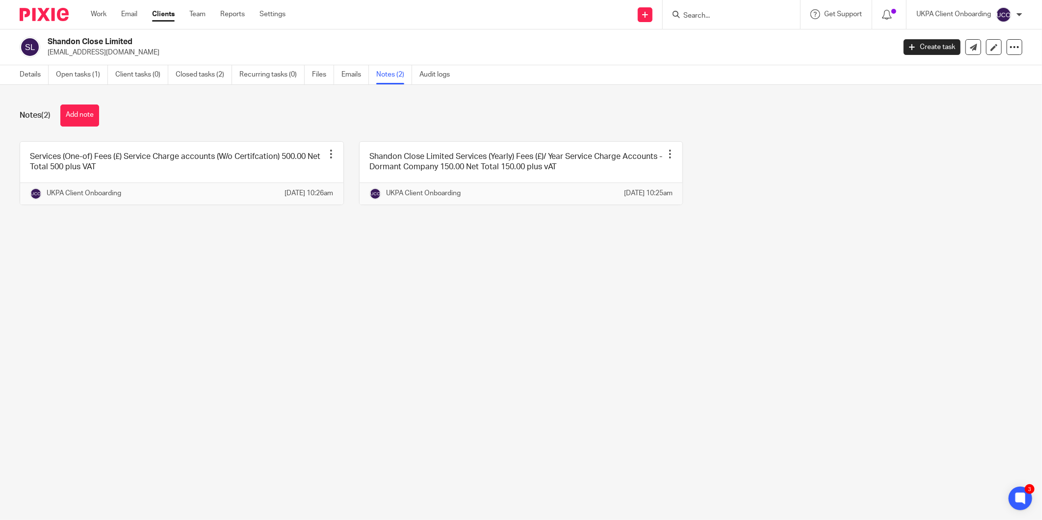
click at [13, 68] on div "Details Open tasks (1) Client tasks (0) Closed tasks (2) Recurring tasks (0) Fi…" at bounding box center [237, 74] width 475 height 19
click at [18, 72] on div "Details Open tasks (1) Client tasks (0) Closed tasks (2) Recurring tasks (0) Fi…" at bounding box center [237, 74] width 475 height 19
click at [32, 76] on link "Details" at bounding box center [34, 74] width 29 height 19
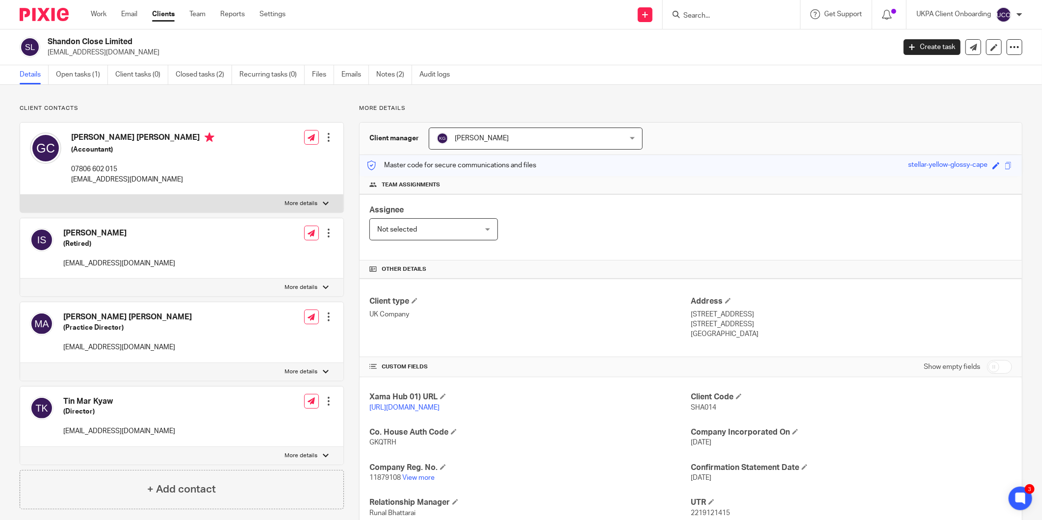
click at [701, 20] on form at bounding box center [735, 14] width 105 height 12
click at [700, 16] on input "Search" at bounding box center [727, 16] width 88 height 9
paste input "[PERSON_NAME][EMAIL_ADDRESS][DOMAIN_NAME]"
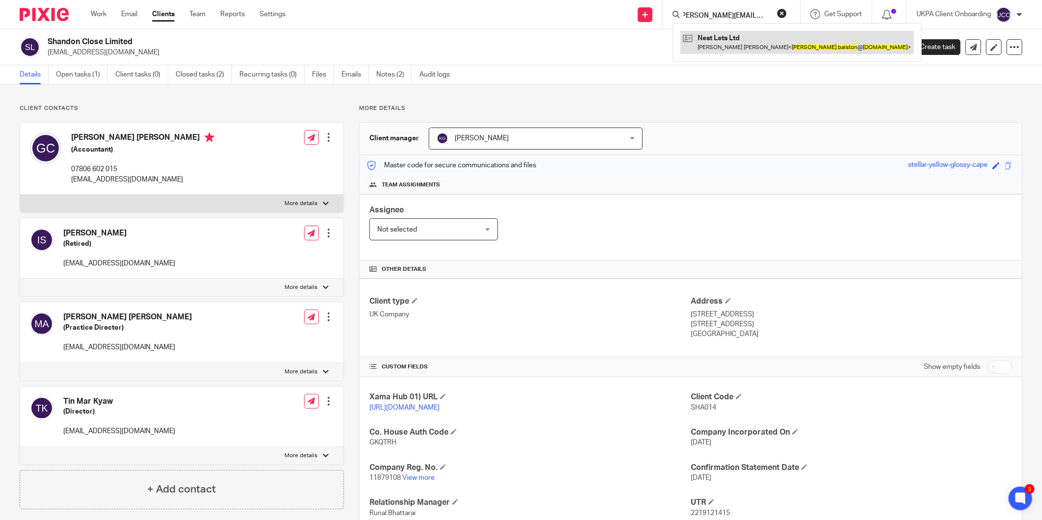
type input "[PERSON_NAME][EMAIL_ADDRESS][DOMAIN_NAME]"
click at [709, 41] on link at bounding box center [798, 42] width 234 height 23
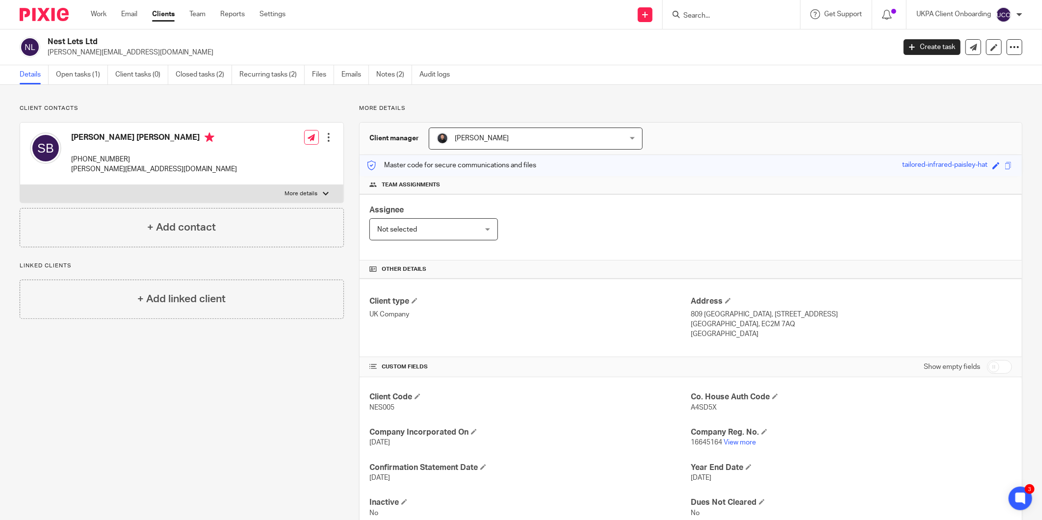
click at [780, 404] on p "A4SD5X" at bounding box center [851, 408] width 321 height 10
click at [75, 78] on link "Open tasks (1)" at bounding box center [82, 74] width 52 height 19
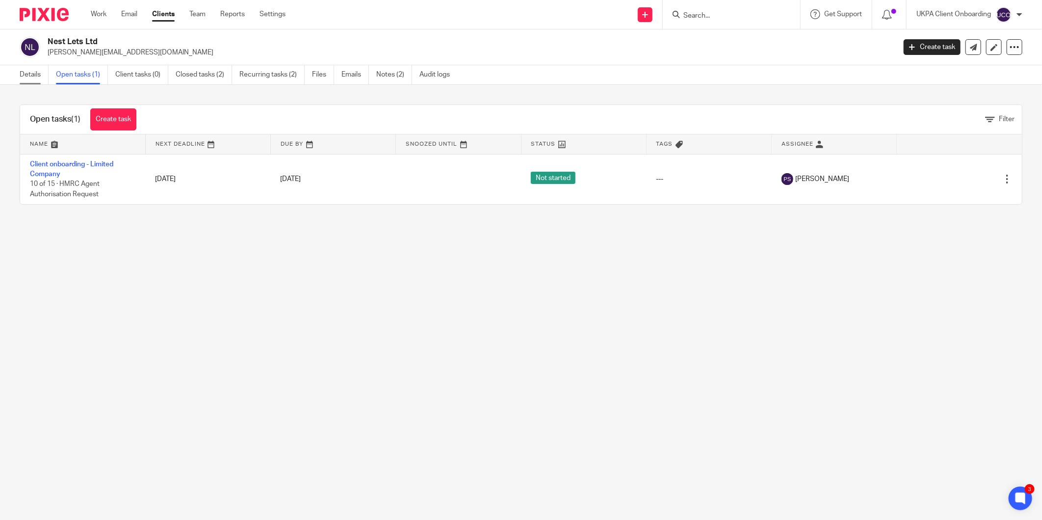
click at [27, 69] on link "Details" at bounding box center [34, 74] width 29 height 19
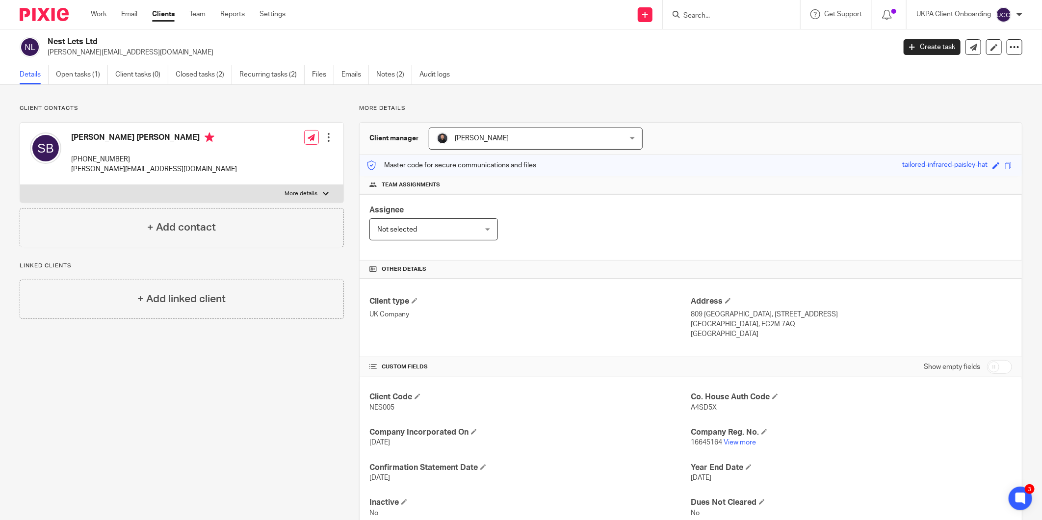
click at [702, 12] on input "Search" at bounding box center [727, 16] width 88 height 9
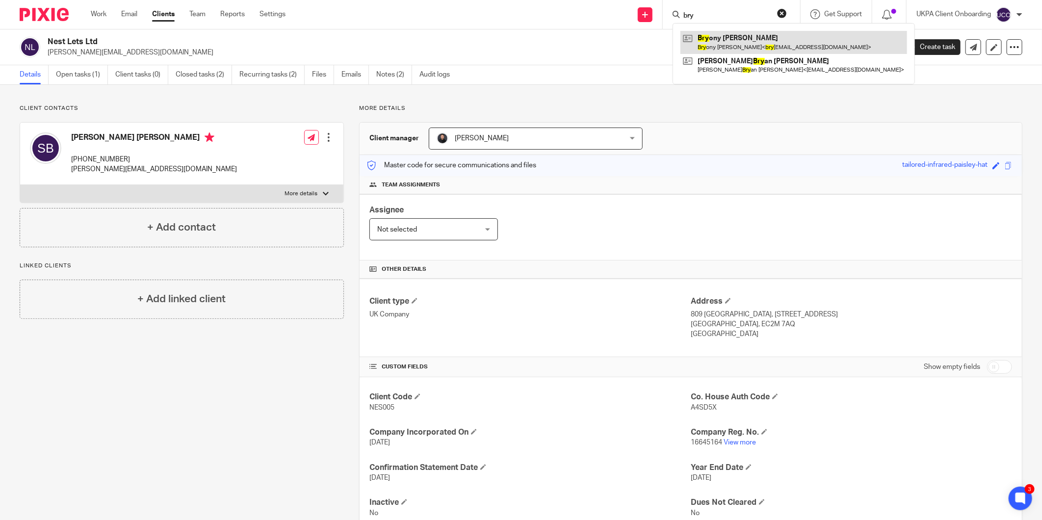
type input "bry"
click at [752, 43] on link at bounding box center [794, 42] width 227 height 23
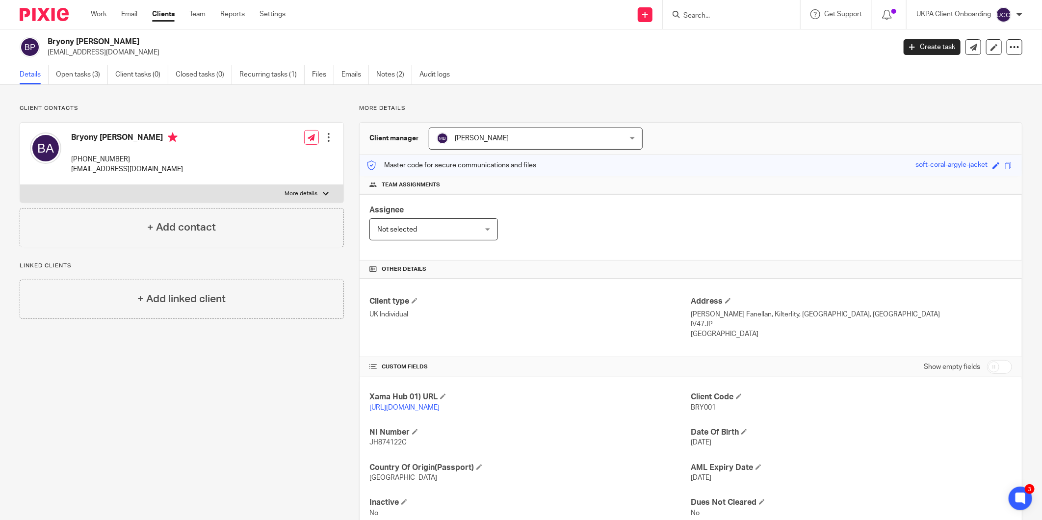
click at [705, 12] on input "Search" at bounding box center [727, 16] width 88 height 9
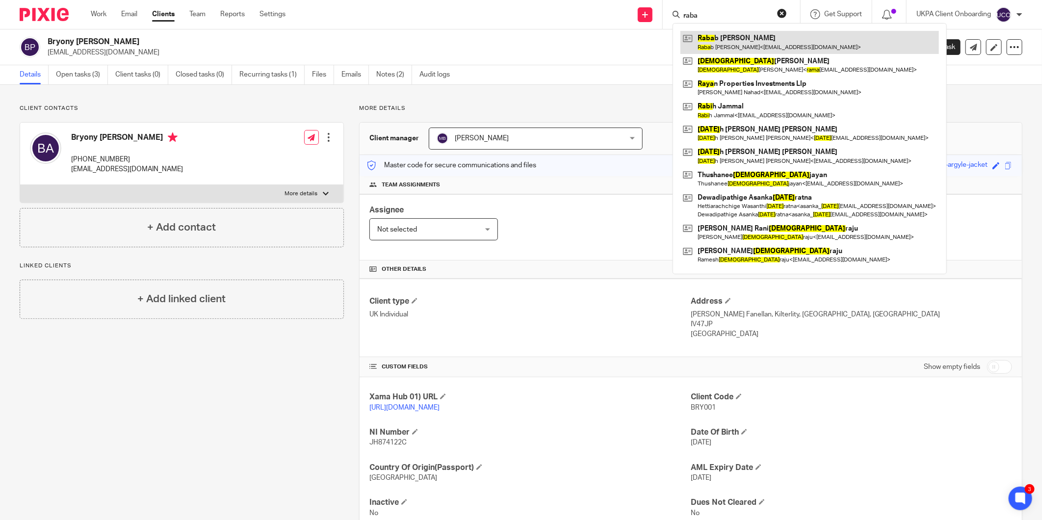
type input "raba"
click at [715, 37] on link at bounding box center [810, 42] width 259 height 23
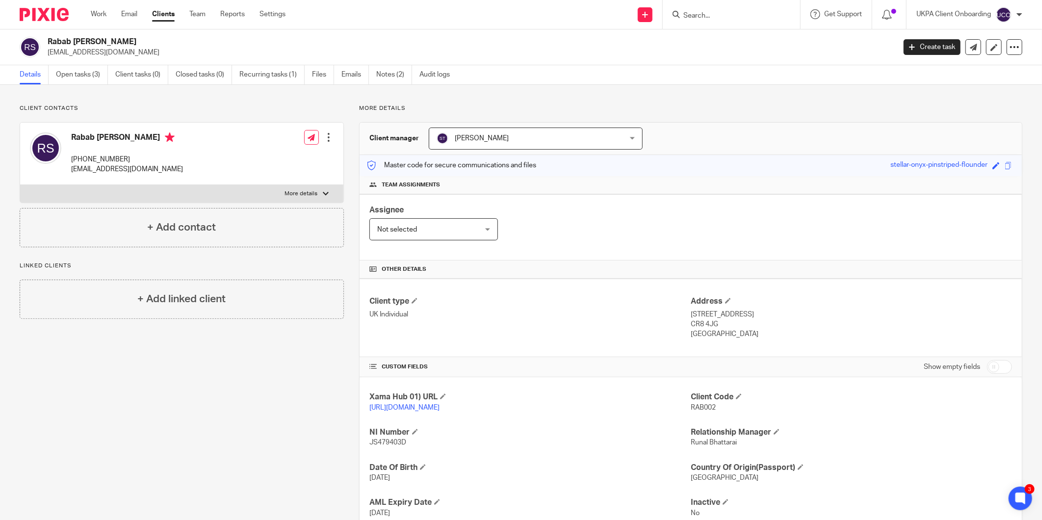
click at [691, 18] on input "Search" at bounding box center [727, 16] width 88 height 9
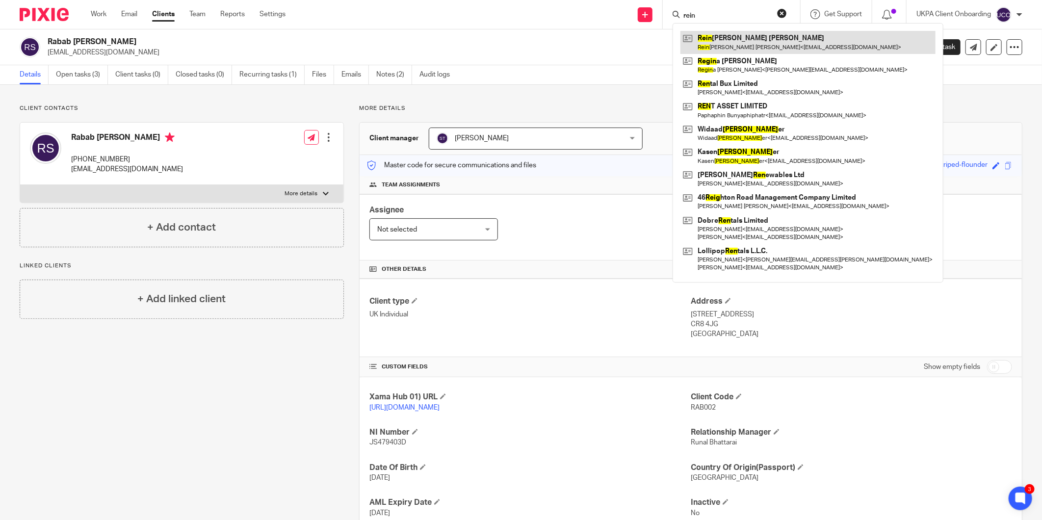
type input "rein"
click at [781, 34] on link at bounding box center [808, 42] width 255 height 23
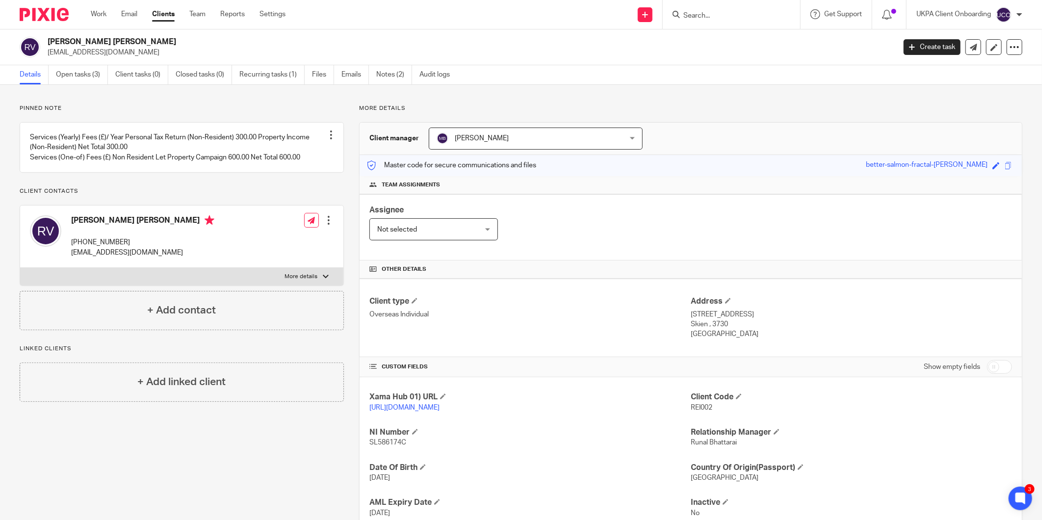
click at [719, 9] on form at bounding box center [735, 14] width 105 height 12
click at [680, 27] on div at bounding box center [731, 14] width 137 height 29
click at [699, 18] on input "Search" at bounding box center [727, 16] width 88 height 9
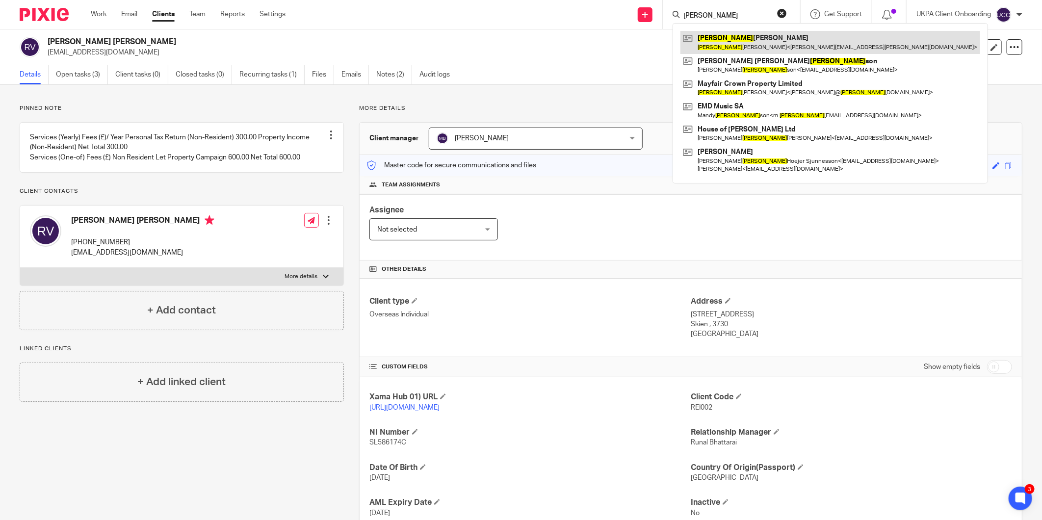
type input "robyn"
click at [735, 40] on link at bounding box center [831, 42] width 300 height 23
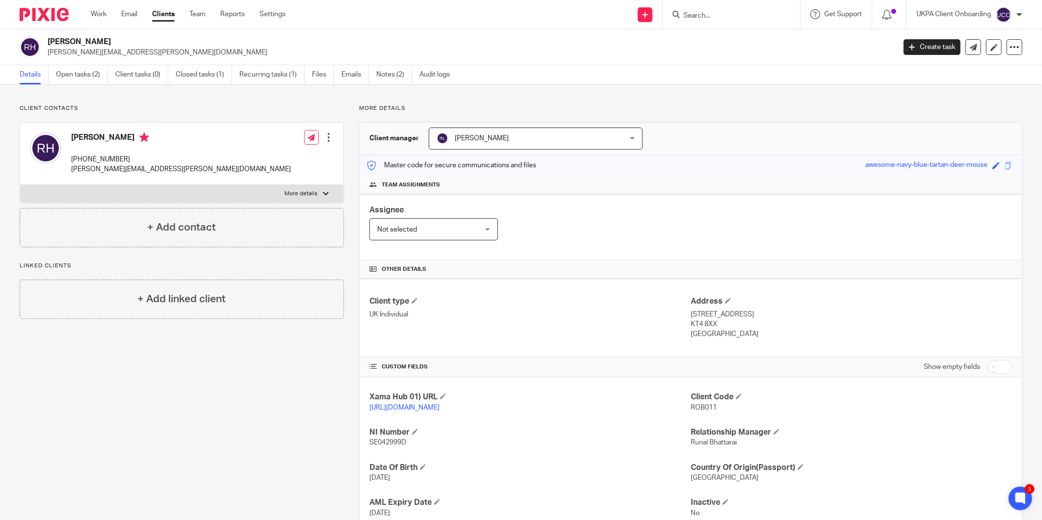
click at [714, 17] on input "Search" at bounding box center [727, 16] width 88 height 9
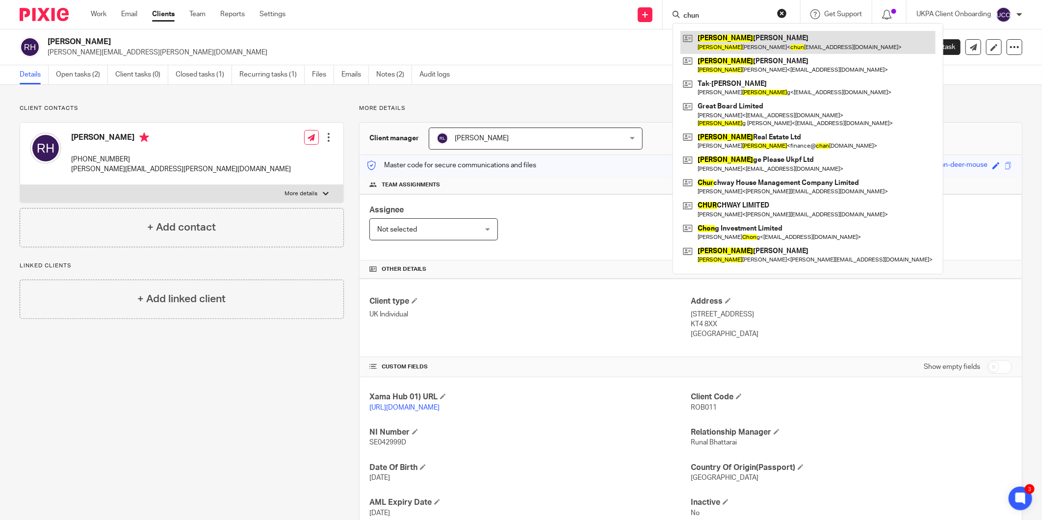
type input "chun"
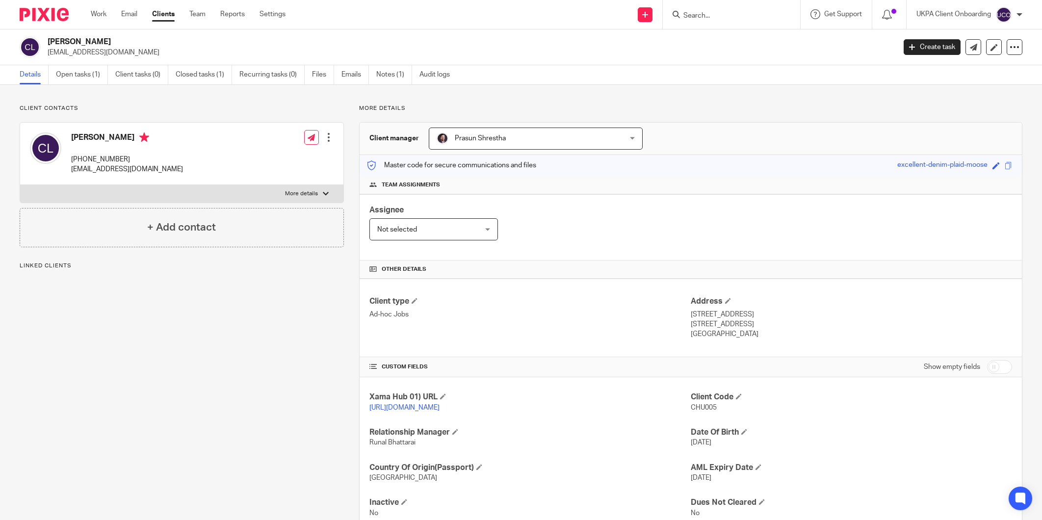
click at [76, 54] on p "chunyiulo1993@gmail.com" at bounding box center [469, 53] width 842 height 10
drag, startPoint x: 0, startPoint y: 0, endPoint x: 76, endPoint y: 54, distance: 93.3
click at [76, 54] on p "chunyiulo1993@gmail.com" at bounding box center [469, 53] width 842 height 10
click at [719, 17] on input "Search" at bounding box center [727, 16] width 88 height 9
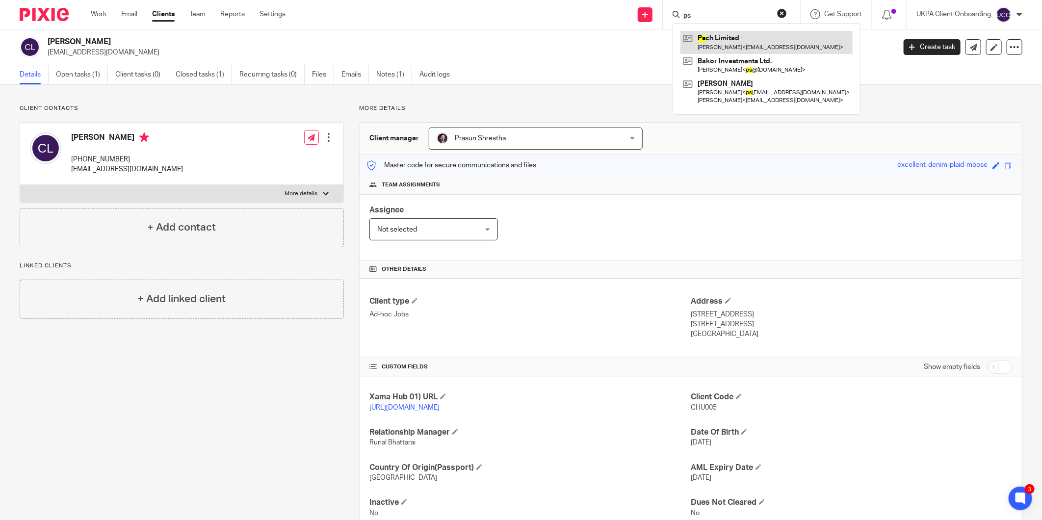
type input "ps"
click at [727, 45] on link at bounding box center [767, 42] width 172 height 23
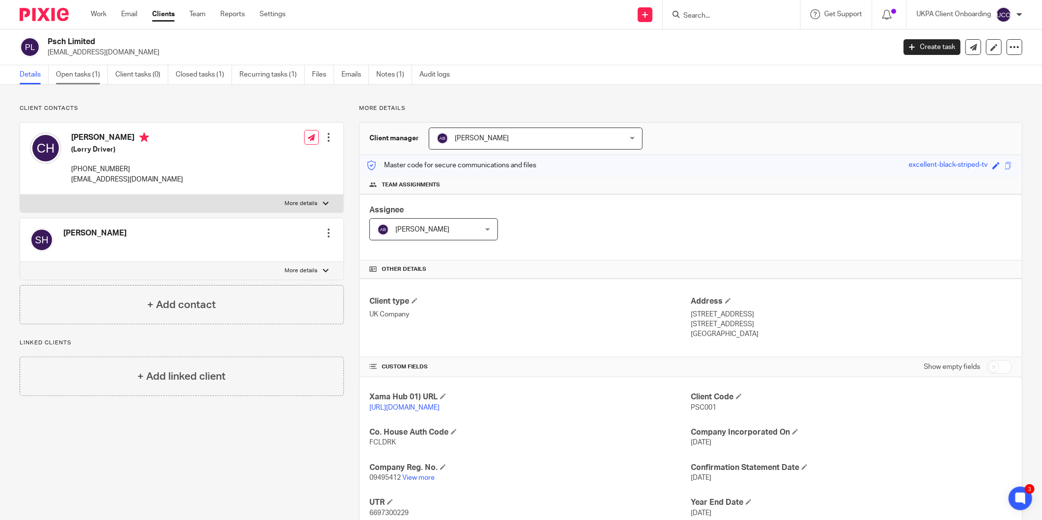
click at [77, 70] on link "Open tasks (1)" at bounding box center [82, 74] width 52 height 19
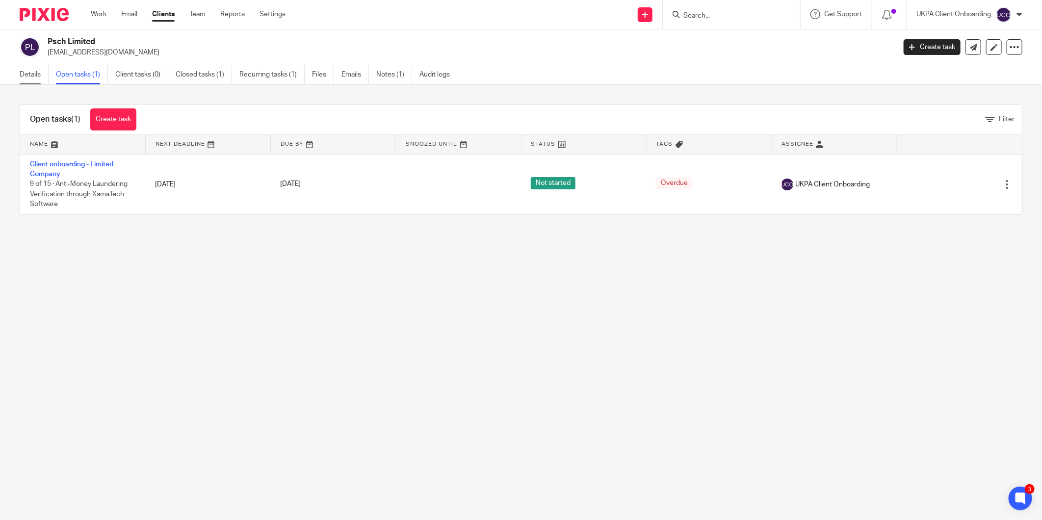
click at [34, 81] on link "Details" at bounding box center [34, 74] width 29 height 19
